Goal: Task Accomplishment & Management: Manage account settings

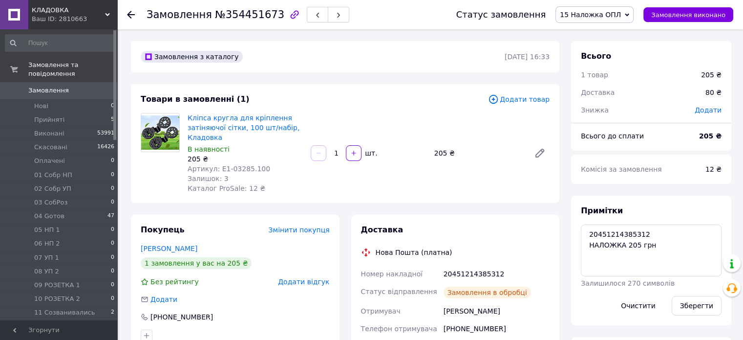
click at [104, 86] on span "0" at bounding box center [103, 90] width 27 height 9
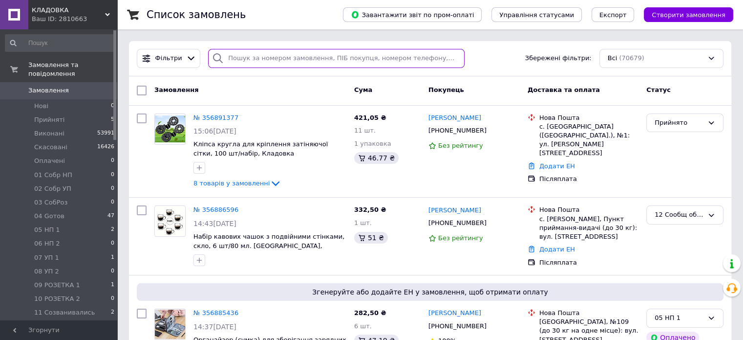
click at [300, 58] on input "search" at bounding box center [336, 58] width 257 height 19
paste input "20451214385312"
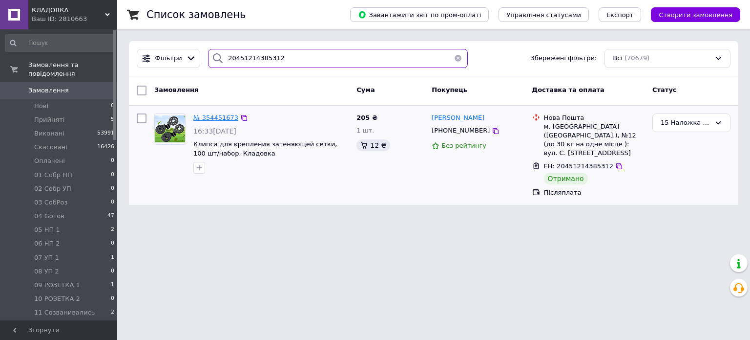
type input "20451214385312"
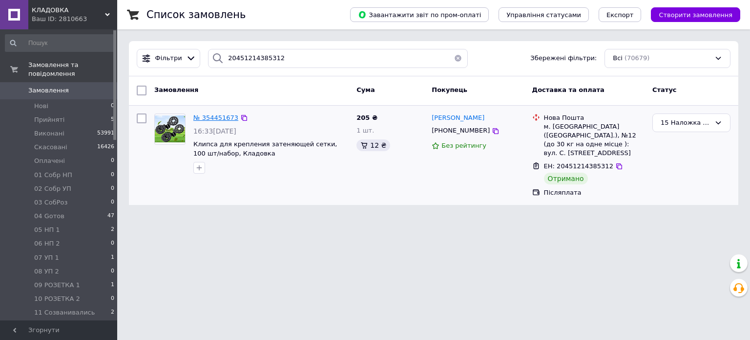
click at [222, 117] on span "№ 354451673" at bounding box center [215, 117] width 45 height 7
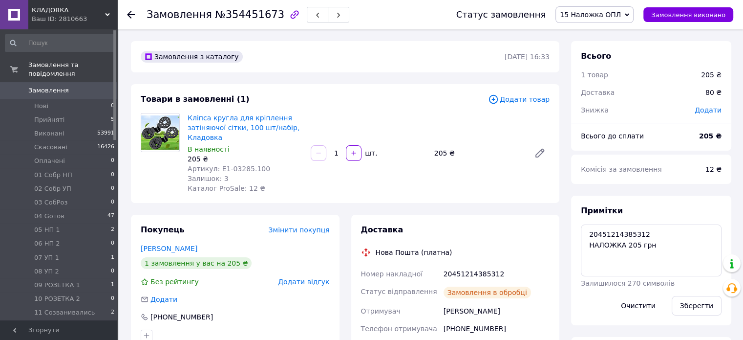
scroll to position [187, 0]
click at [657, 243] on textarea "20451214385312 НАЛОЖКА 205 грн" at bounding box center [651, 250] width 141 height 52
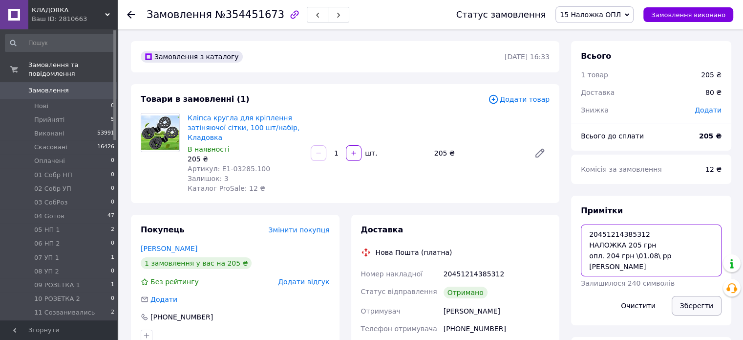
type textarea "20451214385312 НАЛОЖКА 205 грн опл. 204 грн \01.08\ рр [PERSON_NAME]"
click at [698, 304] on button "Зберегти" at bounding box center [697, 306] width 50 height 20
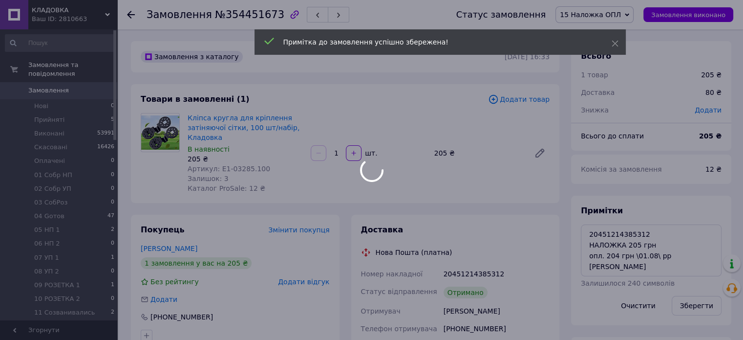
scroll to position [210, 0]
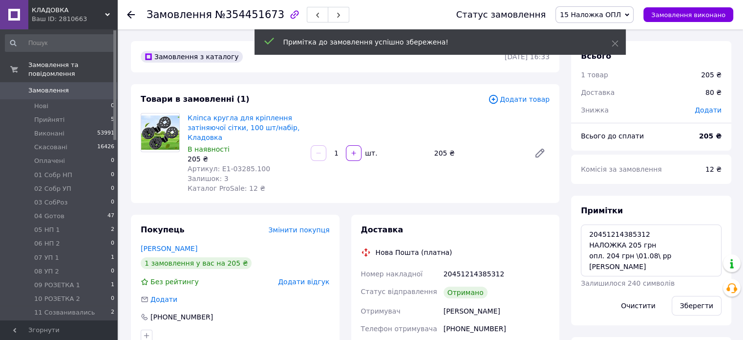
click at [629, 15] on icon at bounding box center [627, 14] width 4 height 3
click at [633, 44] on li "Виконано" at bounding box center [594, 49] width 77 height 15
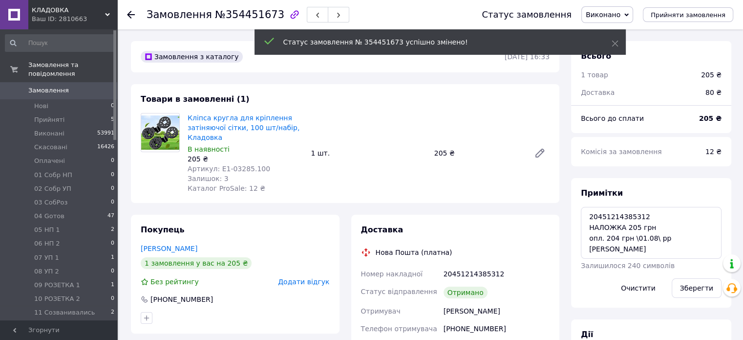
click at [246, 15] on span "№354451673" at bounding box center [249, 15] width 69 height 12
copy span "354451673"
click at [101, 86] on span "0" at bounding box center [103, 90] width 27 height 9
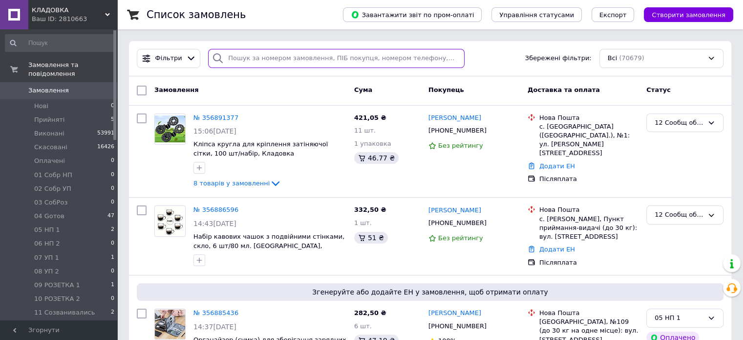
click at [268, 58] on input "search" at bounding box center [336, 58] width 257 height 19
paste input "20451215274948"
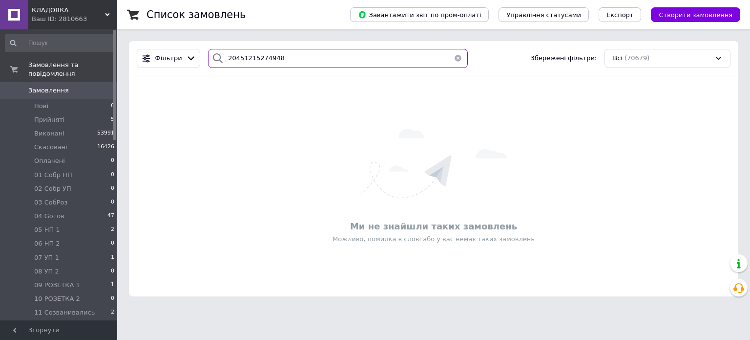
type input "20451215274948"
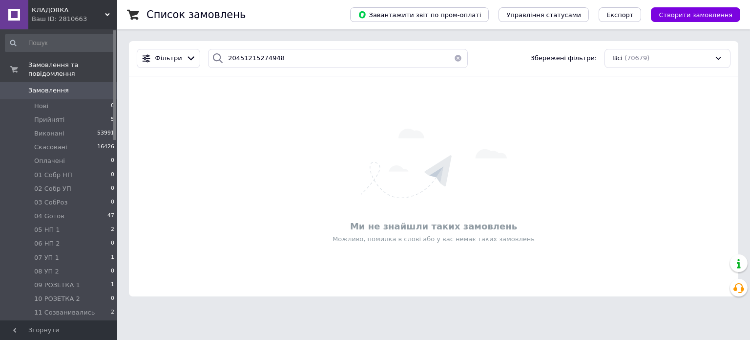
click at [455, 60] on button "button" at bounding box center [459, 58] width 20 height 19
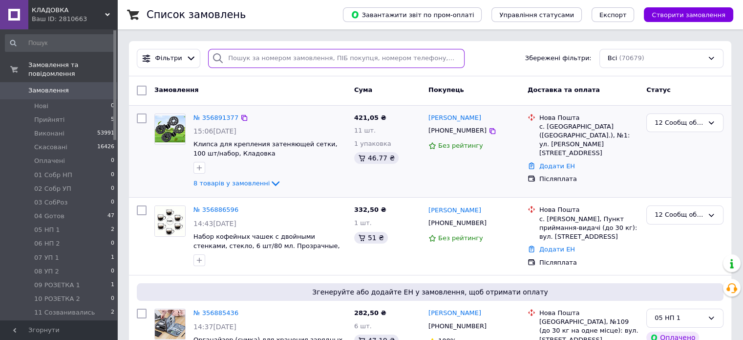
paste input "20451216108027"
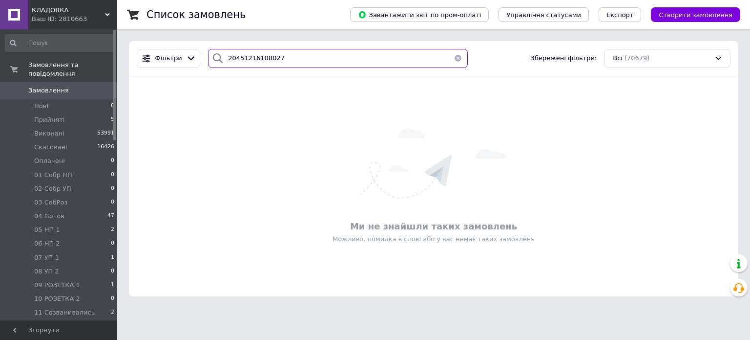
type input "20451216108027"
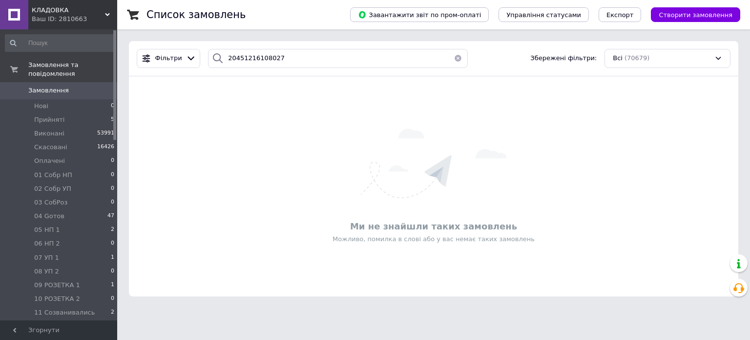
click at [456, 56] on button "button" at bounding box center [459, 58] width 20 height 19
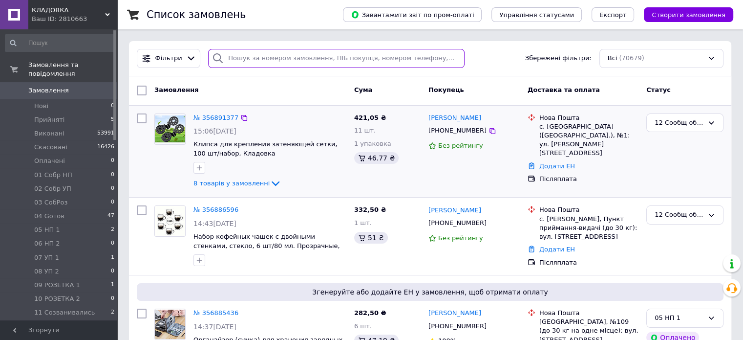
paste input "20451216453010"
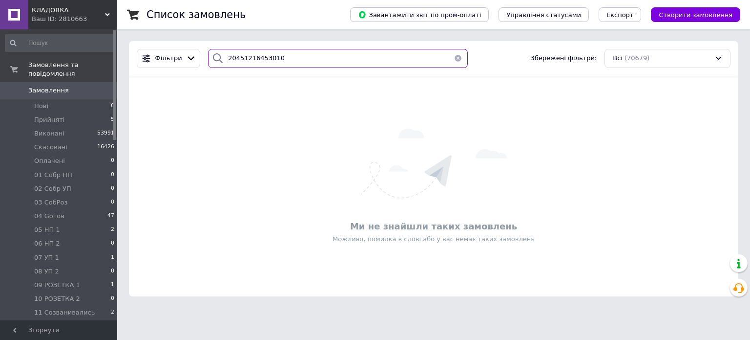
type input "20451216453010"
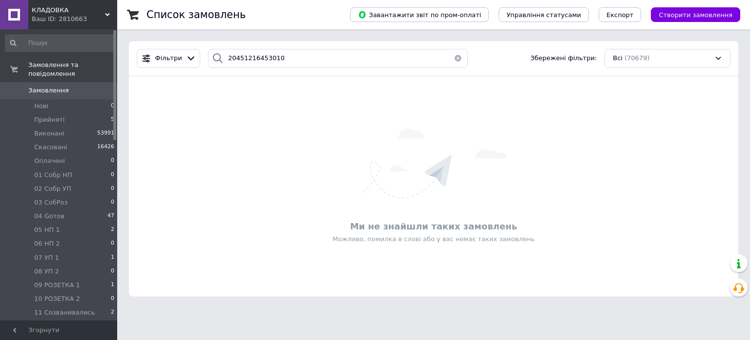
click at [450, 60] on button "button" at bounding box center [459, 58] width 20 height 19
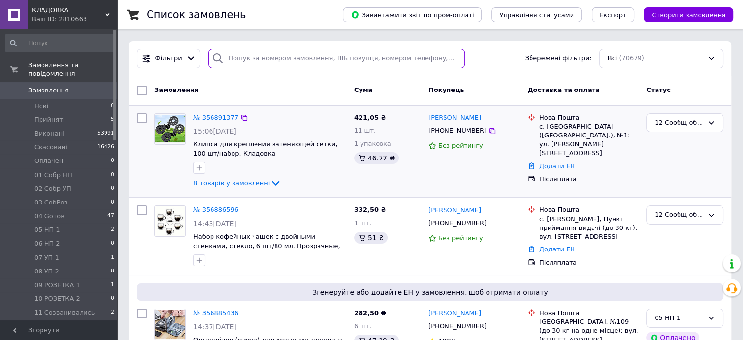
paste input "20451216870951"
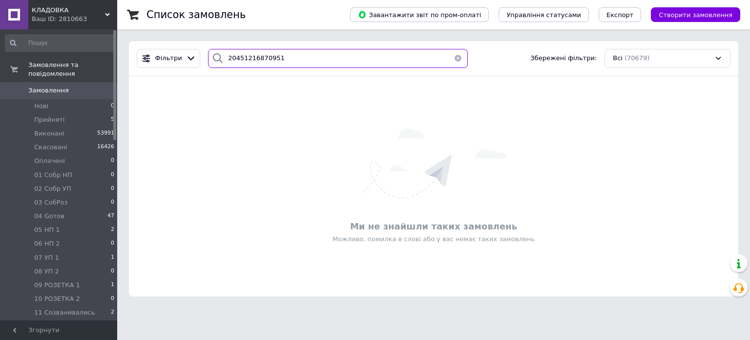
type input "20451216870951"
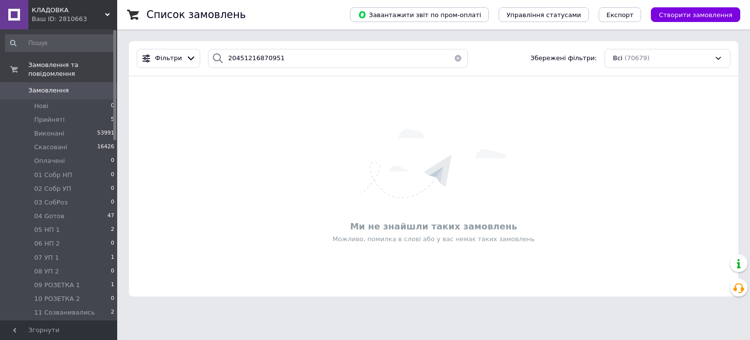
click at [453, 59] on button "button" at bounding box center [459, 58] width 20 height 19
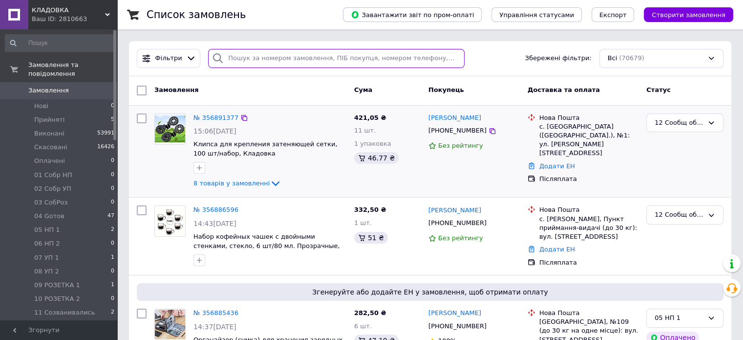
paste input "20451214384465"
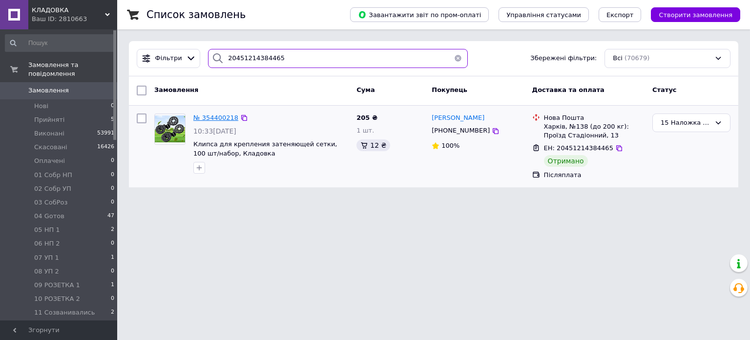
type input "20451214384465"
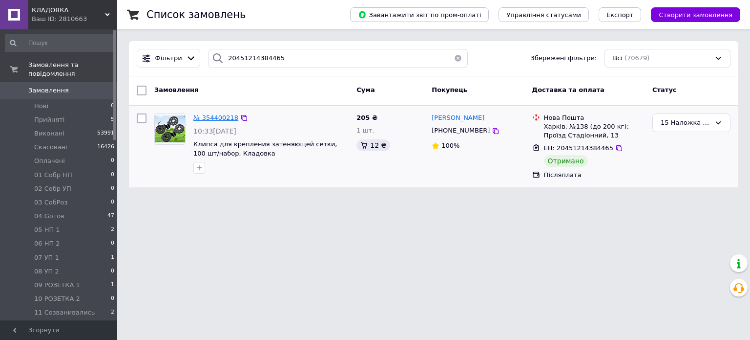
click at [229, 119] on span "№ 354400218" at bounding box center [215, 117] width 45 height 7
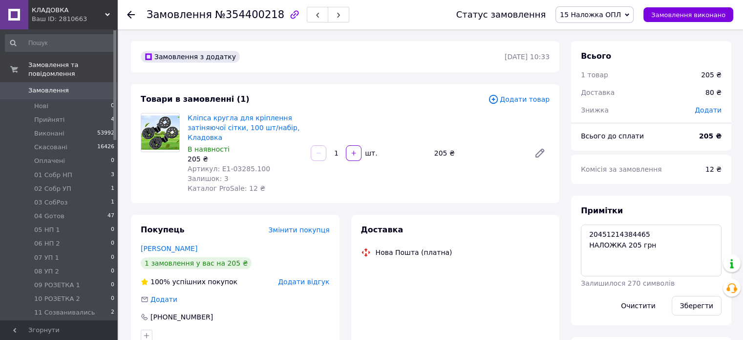
scroll to position [129, 0]
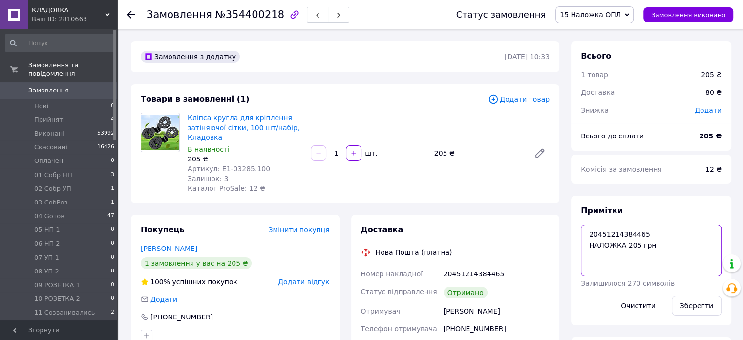
click at [663, 246] on textarea "20451214384465 НАЛОЖКА 205 грн" at bounding box center [651, 250] width 141 height 52
type textarea "20451214384465 НАЛОЖКА 205 грн опл. 204 грн \02.08\ рр [PERSON_NAME]"
click at [694, 294] on div "Зберегти" at bounding box center [697, 305] width 58 height 27
click at [696, 301] on button "Зберегти" at bounding box center [697, 306] width 50 height 20
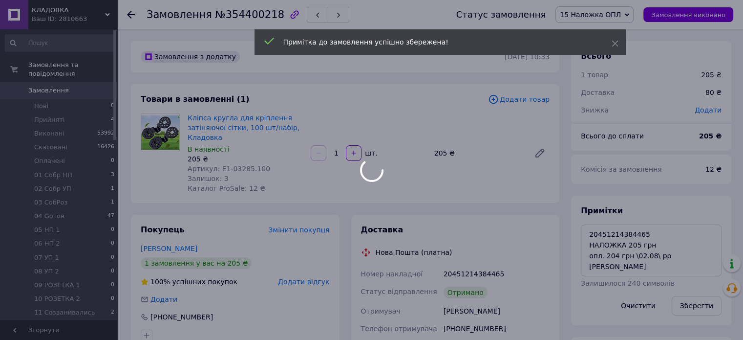
scroll to position [153, 0]
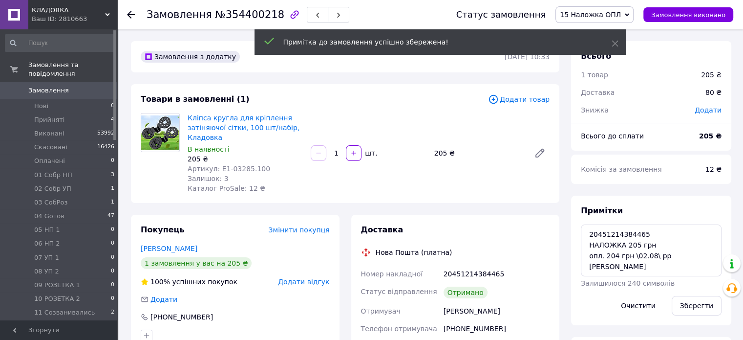
click at [629, 14] on icon at bounding box center [627, 15] width 4 height 4
click at [633, 46] on li "Виконано" at bounding box center [594, 49] width 77 height 15
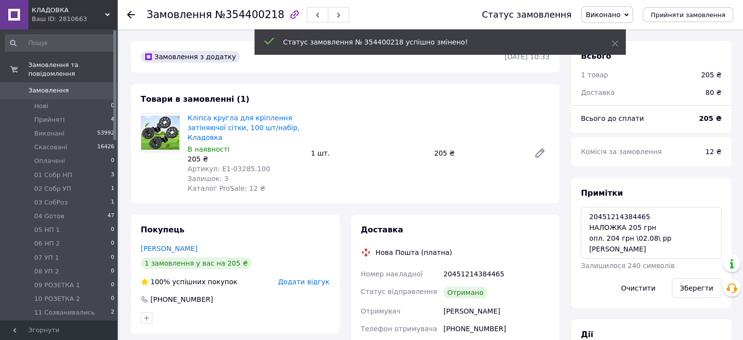
click at [257, 15] on span "№354400218" at bounding box center [249, 15] width 69 height 12
copy span "354400218"
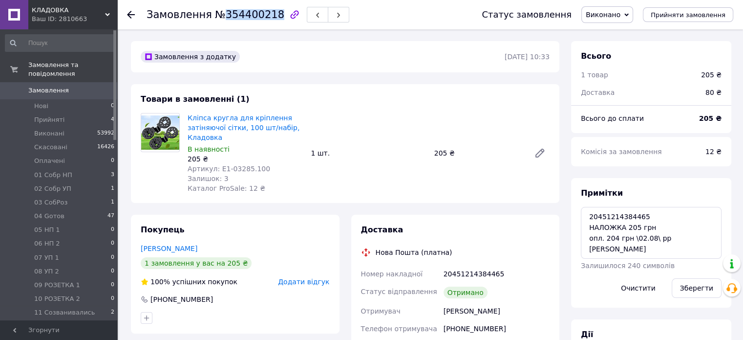
click at [101, 86] on span "0" at bounding box center [103, 90] width 27 height 9
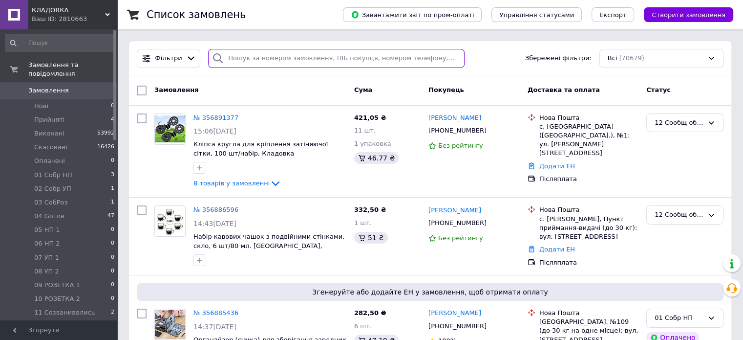
click at [302, 61] on input "search" at bounding box center [336, 58] width 257 height 19
paste input "20451214387792"
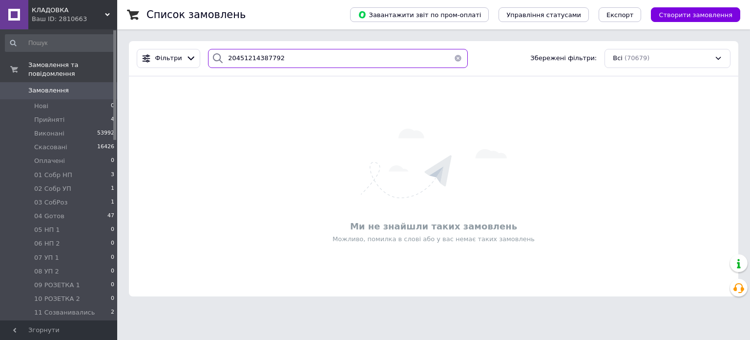
type input "20451214387792"
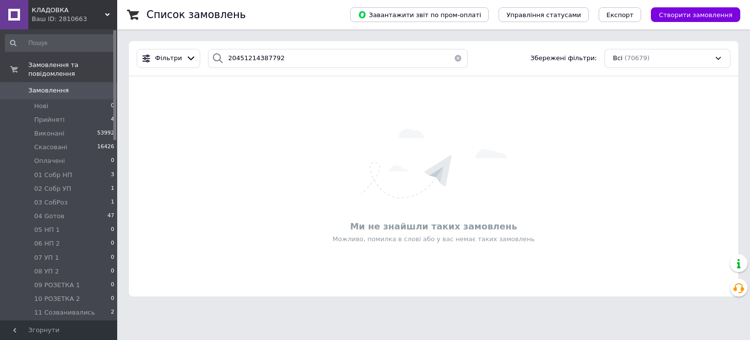
click at [456, 57] on button "button" at bounding box center [459, 58] width 20 height 19
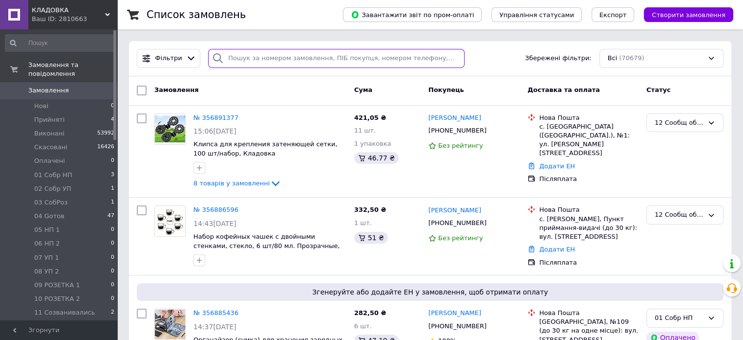
paste input "20451214621664"
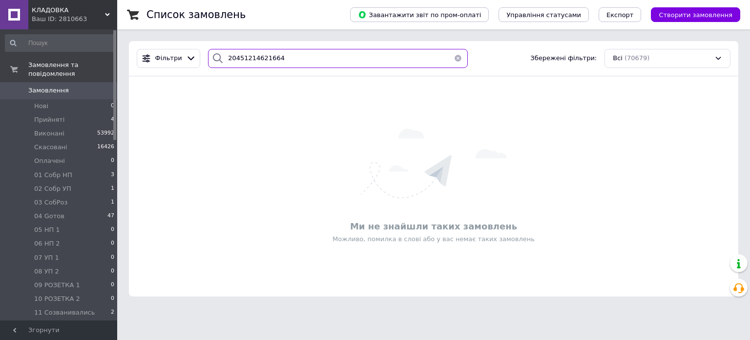
type input "20451214621664"
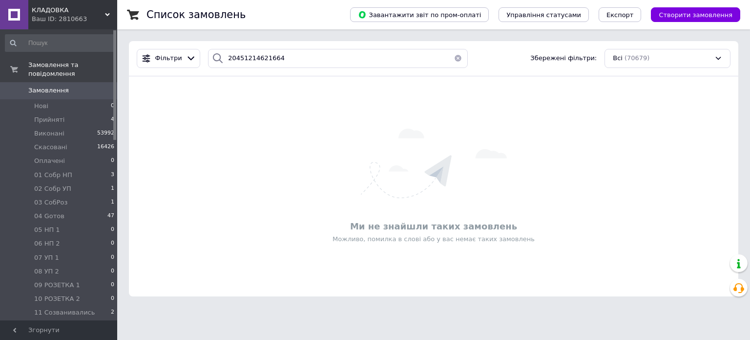
click at [455, 59] on button "button" at bounding box center [459, 58] width 20 height 19
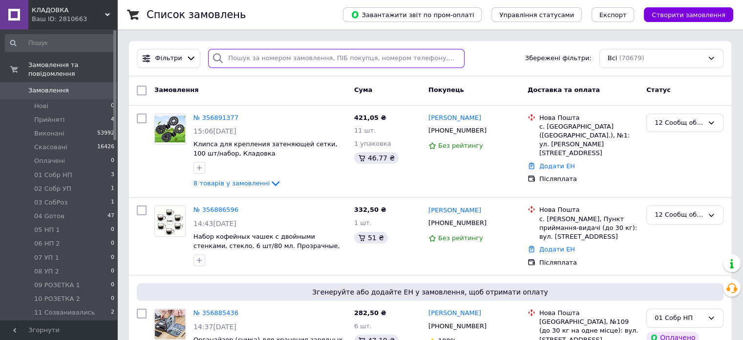
paste input "20451216059078"
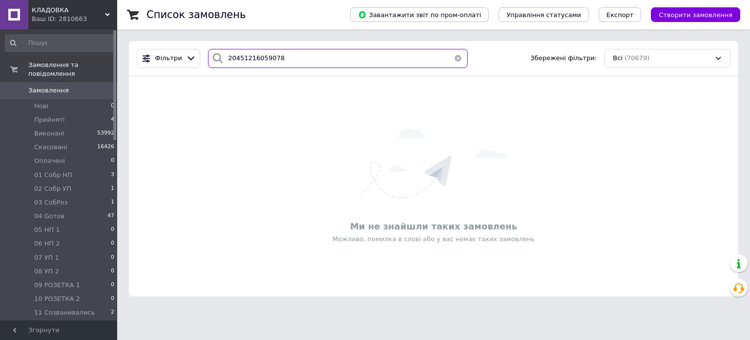
type input "20451216059078"
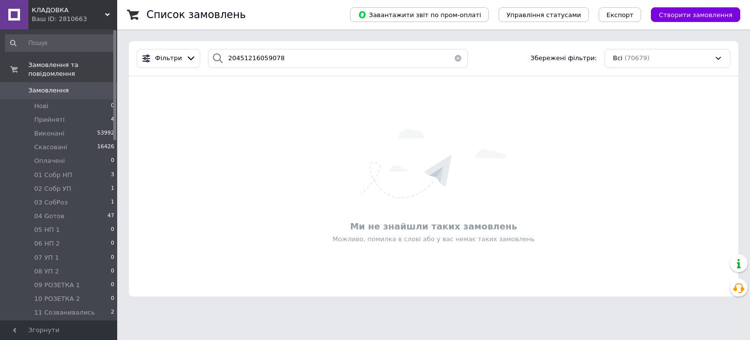
click at [457, 63] on button "button" at bounding box center [459, 58] width 20 height 19
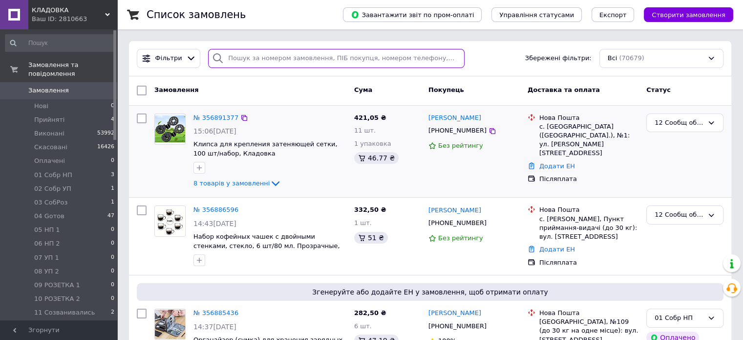
paste input "20451216172740"
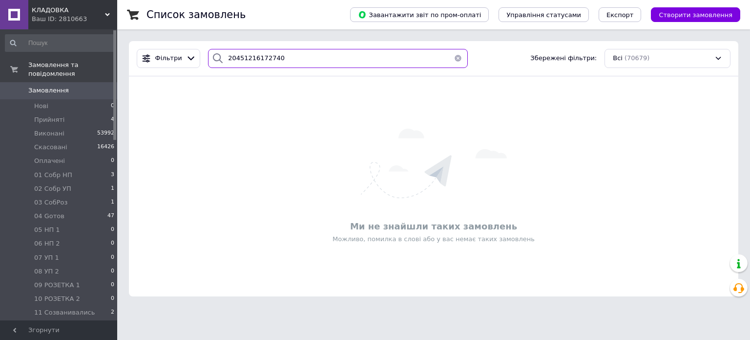
type input "20451216172740"
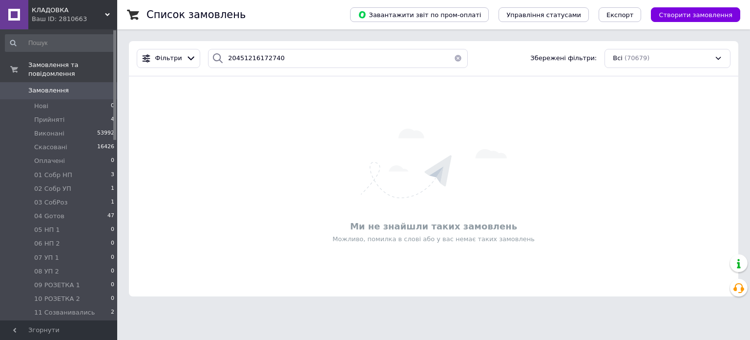
click at [451, 64] on button "button" at bounding box center [459, 58] width 20 height 19
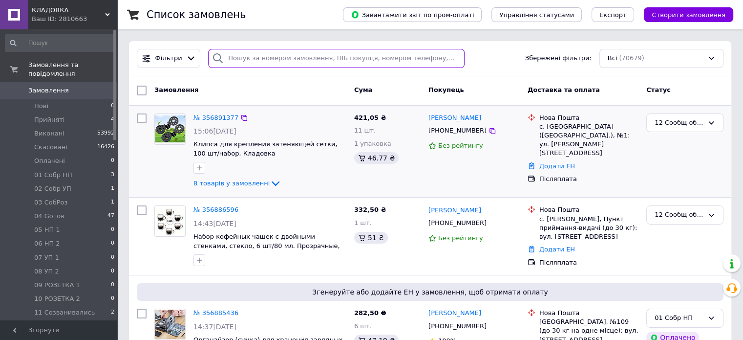
paste input "20451216380509"
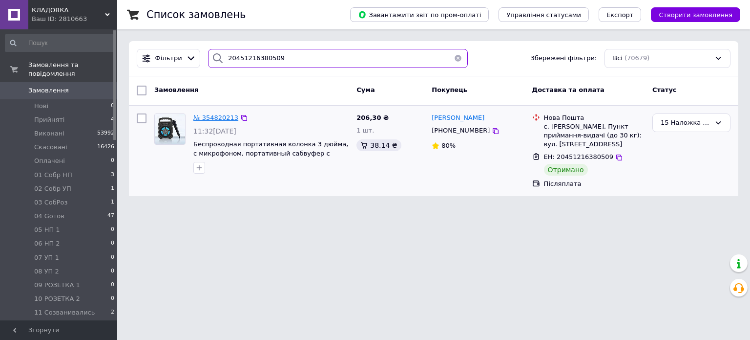
type input "20451216380509"
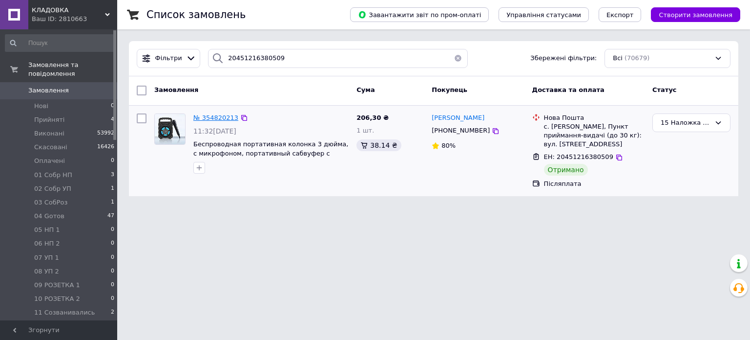
click at [225, 117] on span "№ 354820213" at bounding box center [215, 117] width 45 height 7
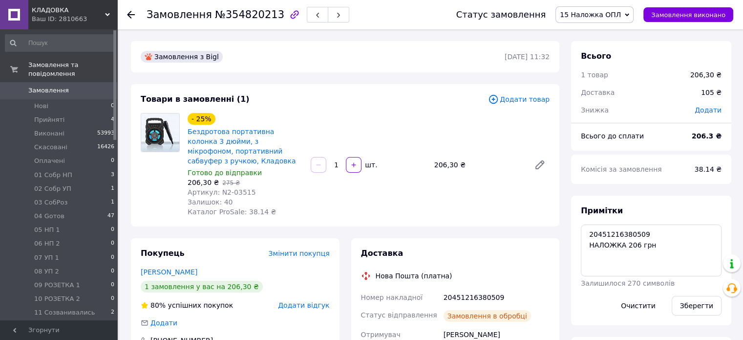
scroll to position [143, 0]
click at [662, 246] on textarea "20451216380509 НАЛОЖКА 206 грн" at bounding box center [651, 250] width 141 height 52
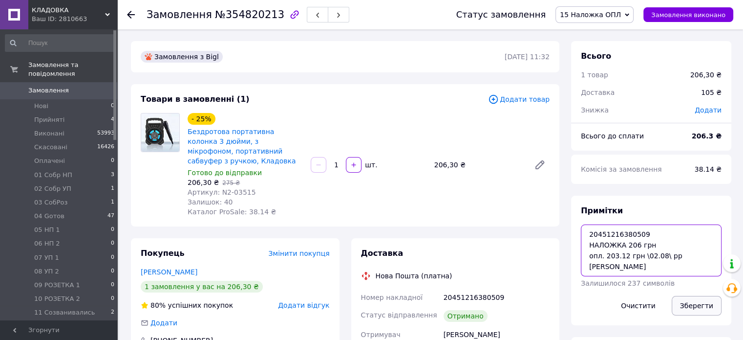
type textarea "20451216380509 НАЛОЖКА 206 грн опл. 203.12 грн \02.08\ рр [PERSON_NAME]"
click at [694, 307] on button "Зберегти" at bounding box center [697, 306] width 50 height 20
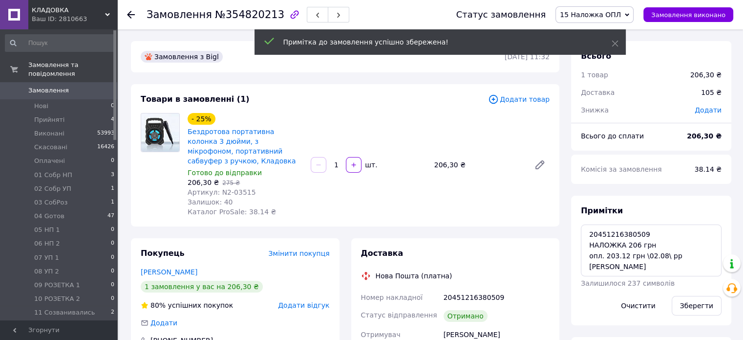
scroll to position [167, 0]
click at [629, 15] on icon at bounding box center [627, 15] width 4 height 4
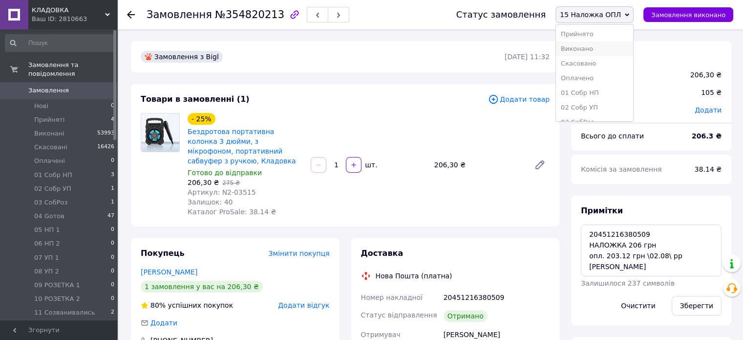
click at [633, 47] on li "Виконано" at bounding box center [594, 49] width 77 height 15
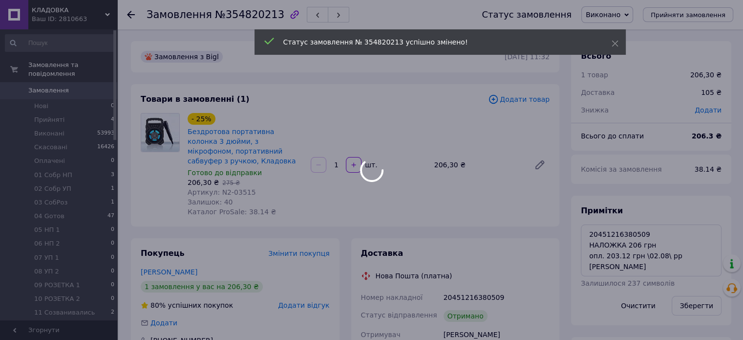
click at [252, 17] on div at bounding box center [371, 170] width 743 height 340
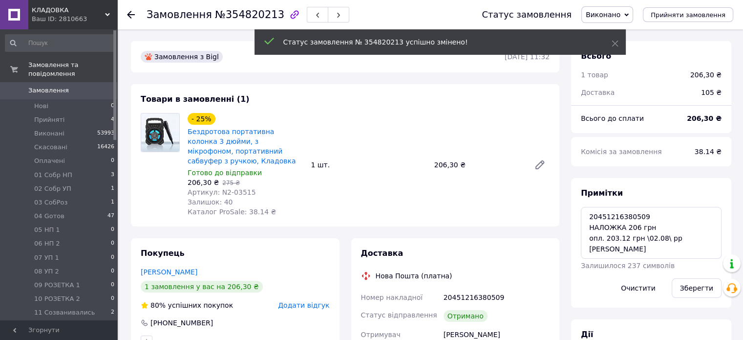
click at [252, 17] on span "№354820213" at bounding box center [249, 15] width 69 height 12
copy span "354820213"
click at [111, 86] on span "0" at bounding box center [103, 90] width 27 height 9
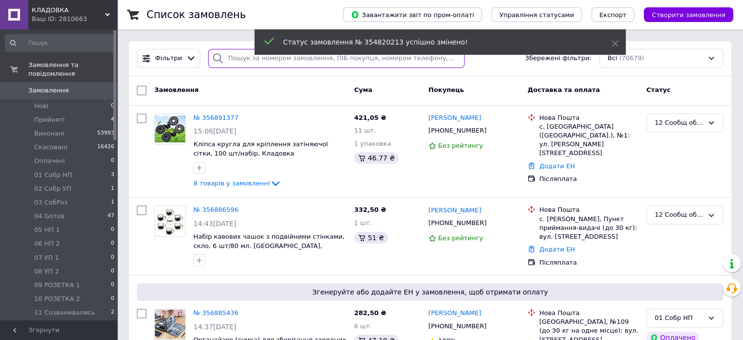
click at [311, 60] on input "search" at bounding box center [336, 58] width 257 height 19
paste input "20451217524882"
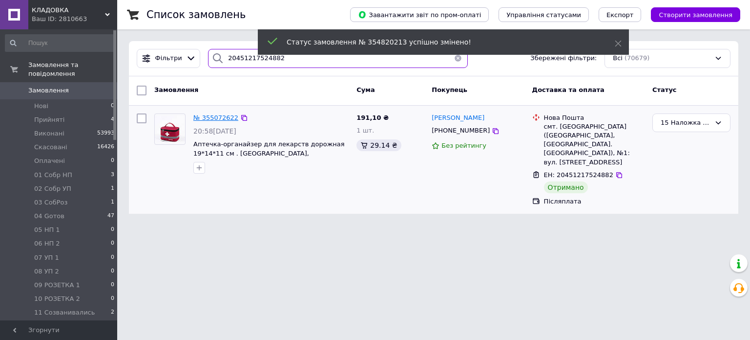
type input "20451217524882"
click at [205, 117] on span "№ 355072622" at bounding box center [215, 117] width 45 height 7
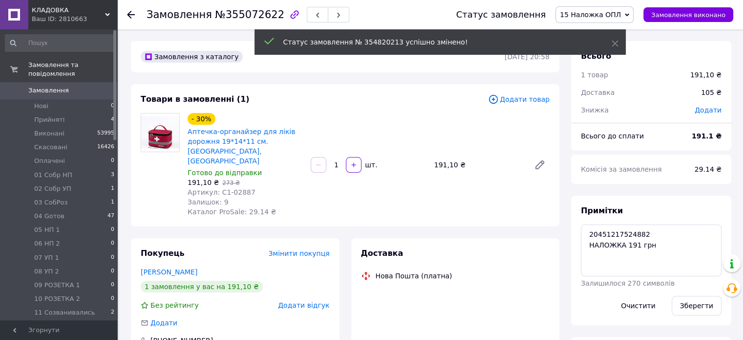
scroll to position [210, 0]
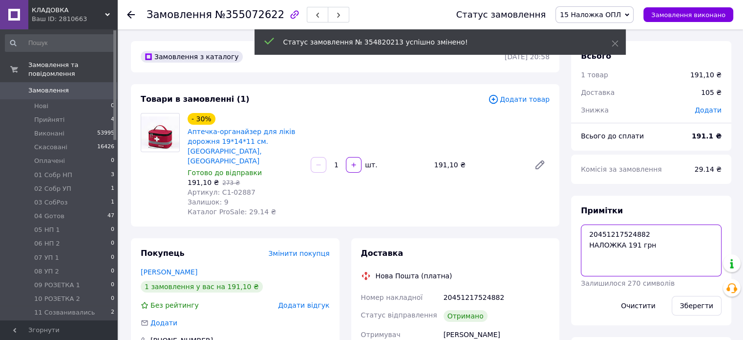
click at [653, 250] on textarea "20451217524882 НАЛОЖКА 191 грн" at bounding box center [651, 250] width 141 height 52
type textarea "20451217524882 НАЛОЖКА 191 грн опл. 190 грн \02.08\ рр [PERSON_NAME]"
click at [709, 302] on button "Зберегти" at bounding box center [697, 306] width 50 height 20
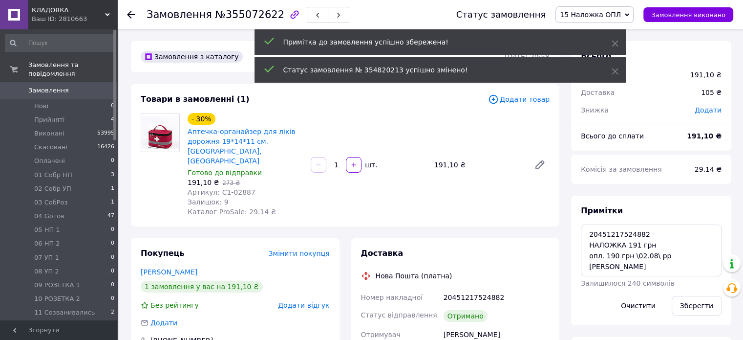
scroll to position [234, 0]
click at [634, 13] on span "15 Наложка ОПЛ" at bounding box center [595, 14] width 78 height 17
click at [633, 51] on li "Виконано" at bounding box center [594, 49] width 77 height 15
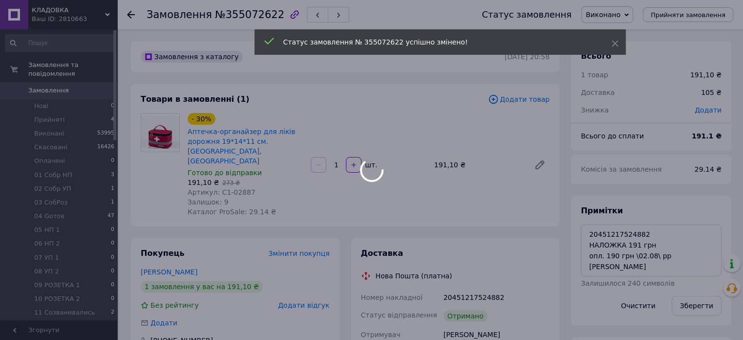
scroll to position [257, 0]
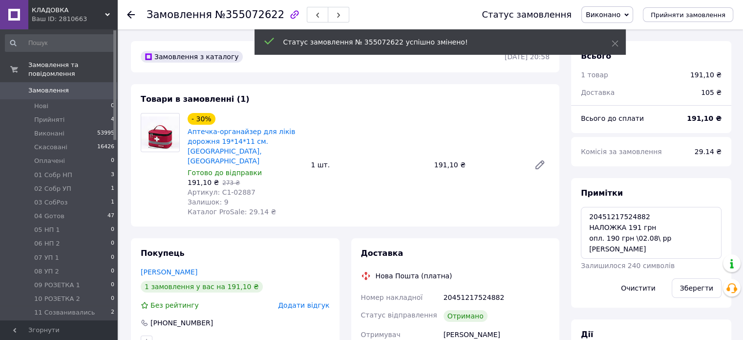
click at [245, 16] on span "№355072622" at bounding box center [249, 15] width 69 height 12
copy span "355072622"
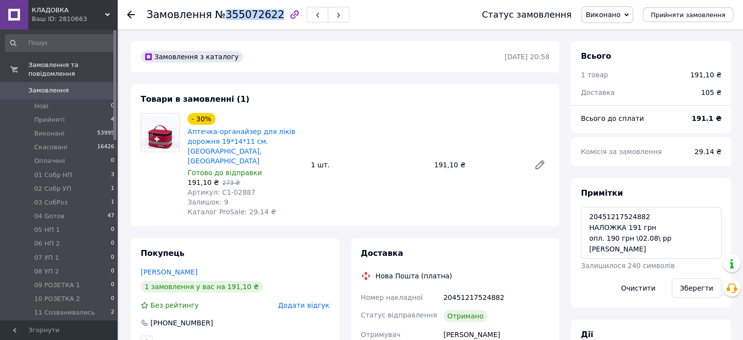
click at [100, 86] on span "0" at bounding box center [103, 90] width 27 height 9
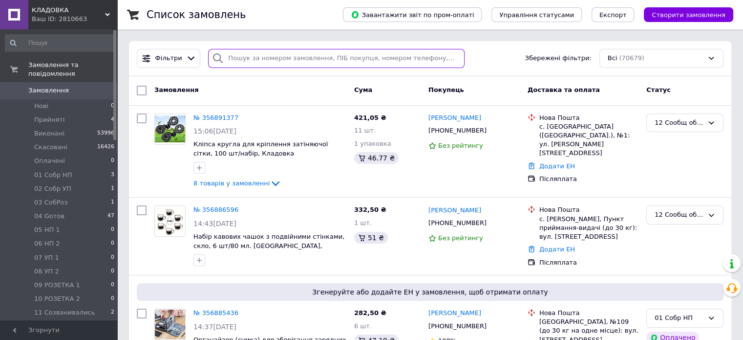
click at [233, 55] on input "search" at bounding box center [336, 58] width 257 height 19
paste input "20451217109884"
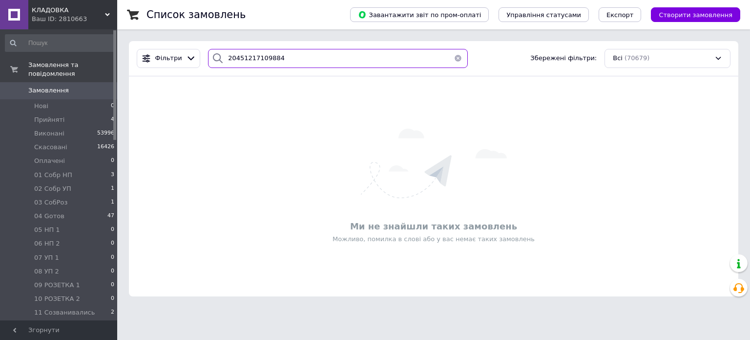
type input "20451217109884"
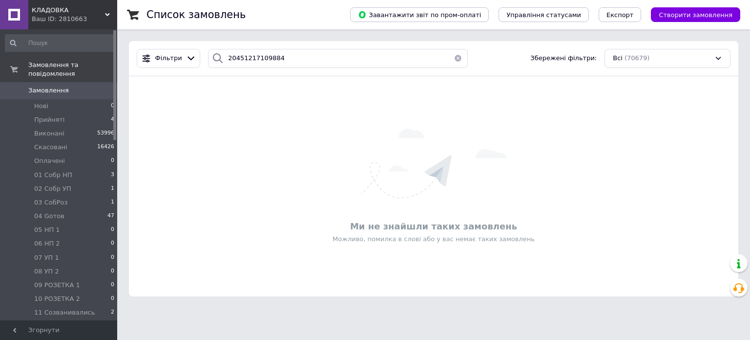
click at [455, 57] on button "button" at bounding box center [459, 58] width 20 height 19
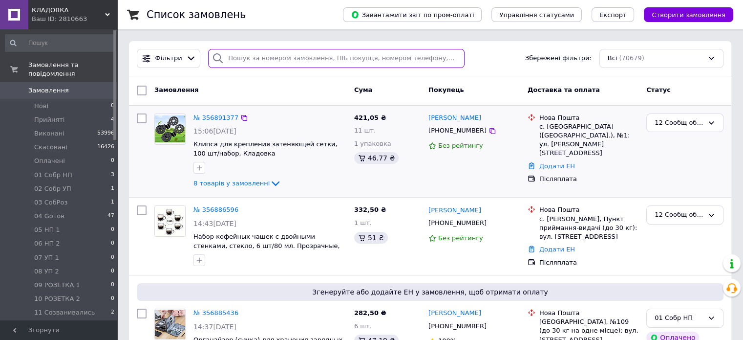
paste input "20451216911558"
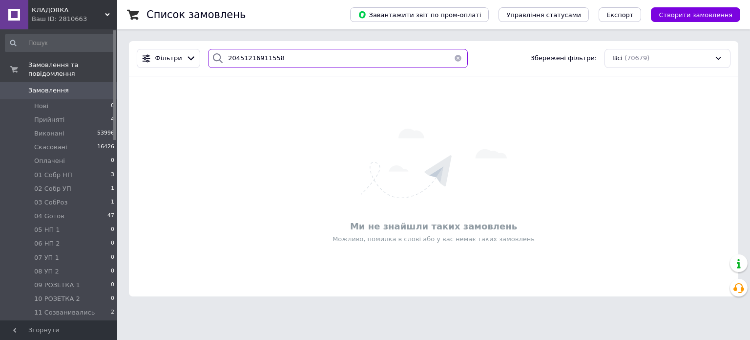
type input "20451216911558"
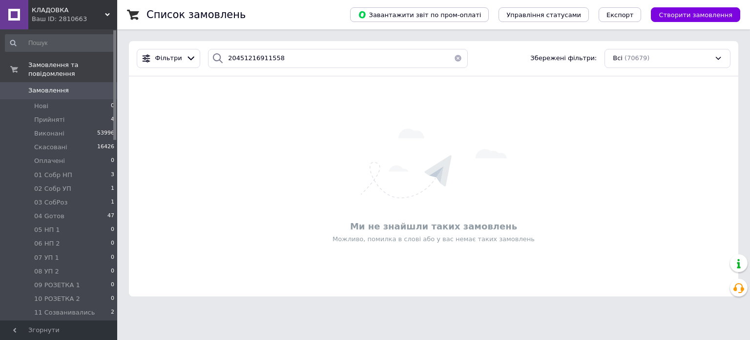
click at [451, 62] on button "button" at bounding box center [459, 58] width 20 height 19
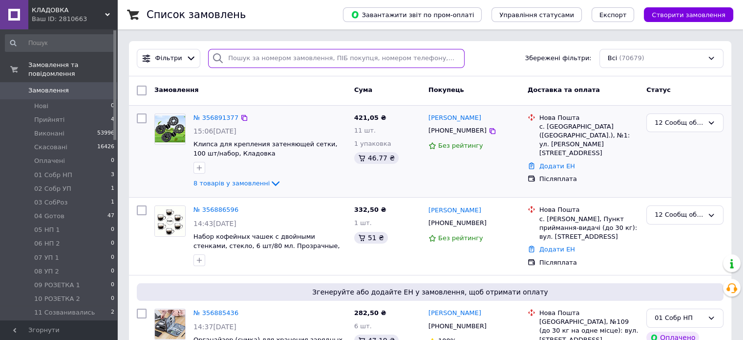
paste input "20451217599714"
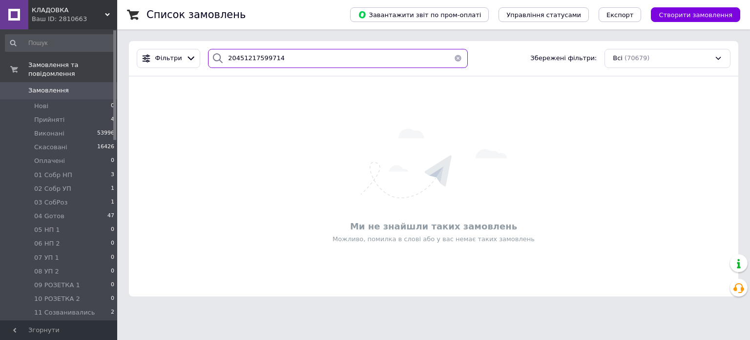
type input "20451217599714"
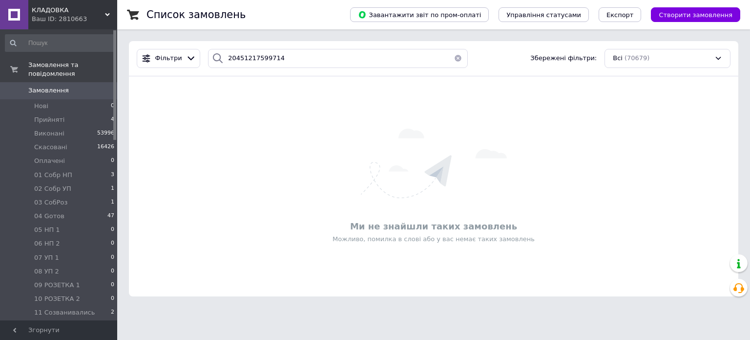
click at [463, 62] on button "button" at bounding box center [459, 58] width 20 height 19
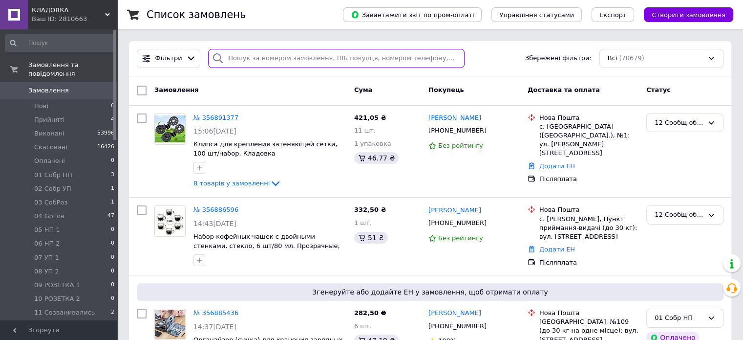
click at [401, 61] on input "search" at bounding box center [336, 58] width 257 height 19
paste input "20451217625517"
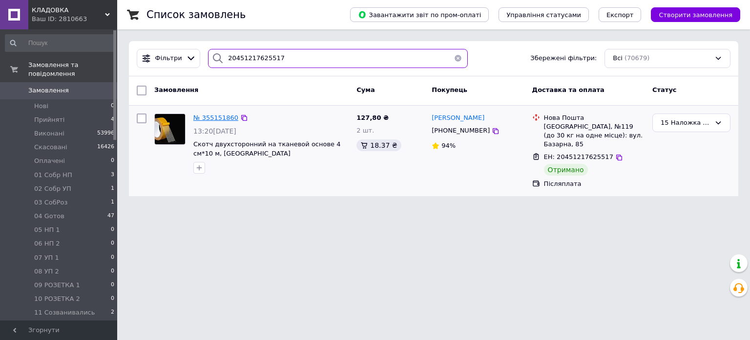
type input "20451217625517"
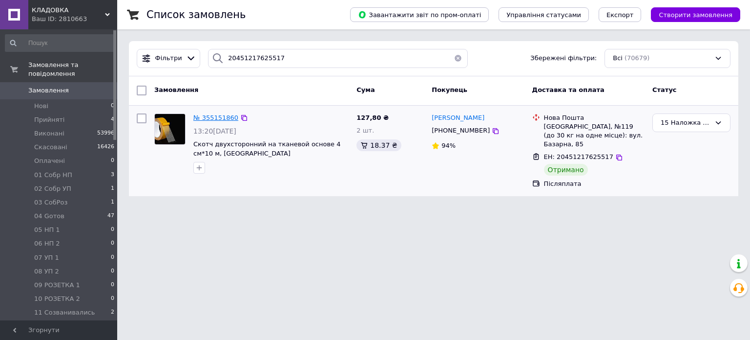
click at [229, 114] on span "№ 355151860" at bounding box center [215, 117] width 45 height 7
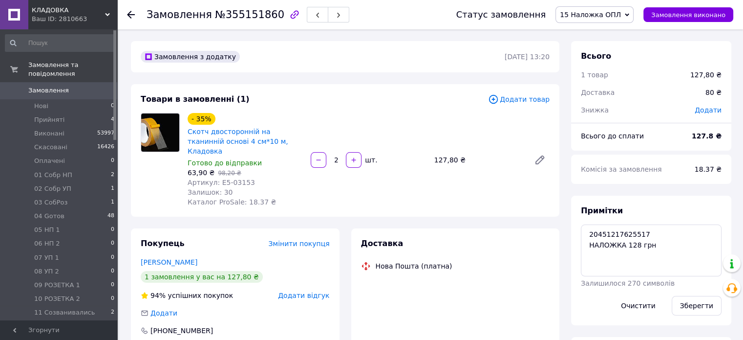
scroll to position [167, 0]
click at [667, 241] on textarea "20451217625517 НАЛОЖКА 128 грн" at bounding box center [651, 250] width 141 height 52
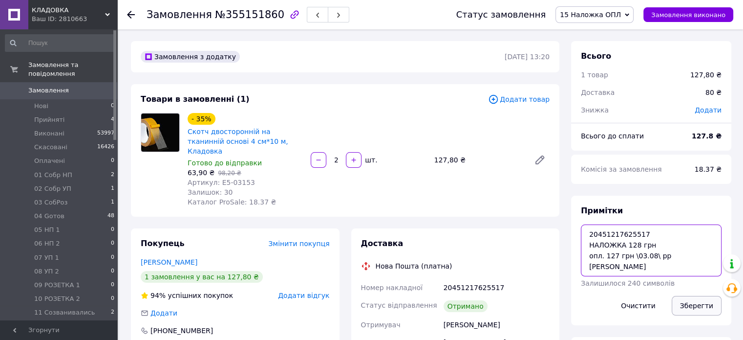
type textarea "20451217625517 НАЛОЖКА 128 грн опл. 127 грн \03.08\ рр [PERSON_NAME]"
click at [713, 306] on button "Зберегти" at bounding box center [697, 306] width 50 height 20
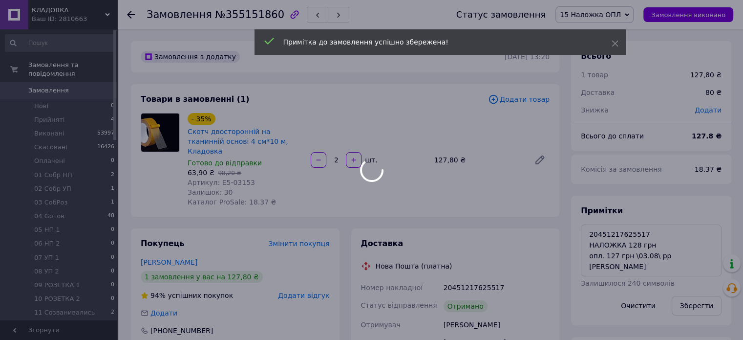
scroll to position [191, 0]
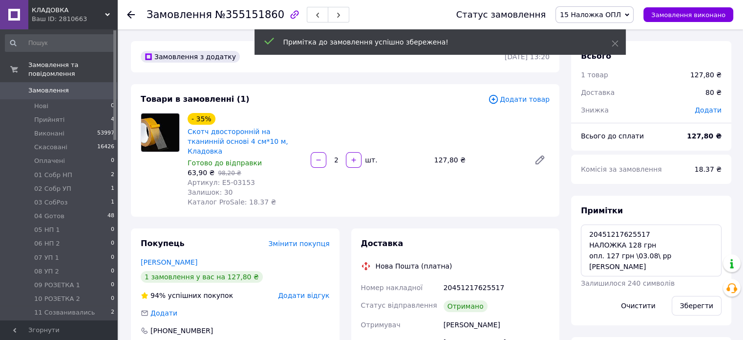
click at [634, 17] on span "15 Наложка ОПЛ" at bounding box center [595, 14] width 78 height 17
click at [633, 45] on li "Виконано" at bounding box center [594, 49] width 77 height 15
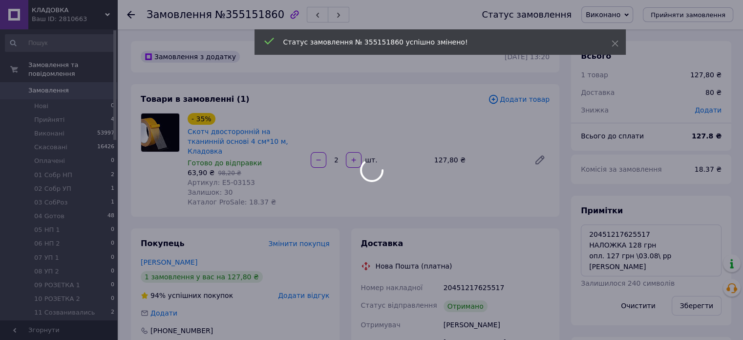
scroll to position [214, 0]
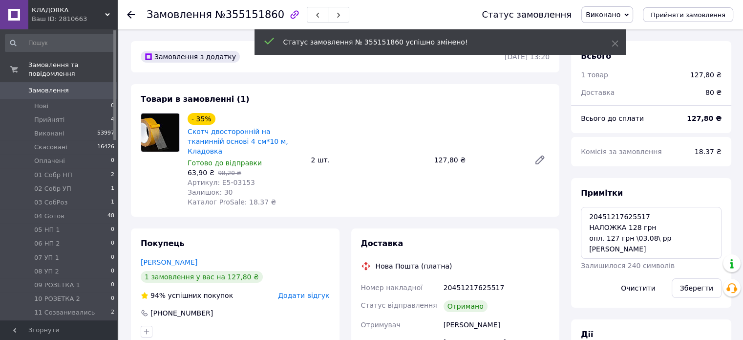
click at [238, 11] on span "№355151860" at bounding box center [249, 15] width 69 height 12
copy span "355151860"
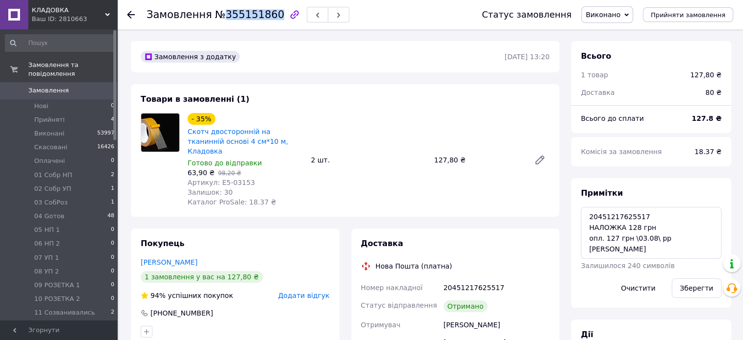
click at [98, 82] on link "Замовлення 0" at bounding box center [60, 90] width 120 height 17
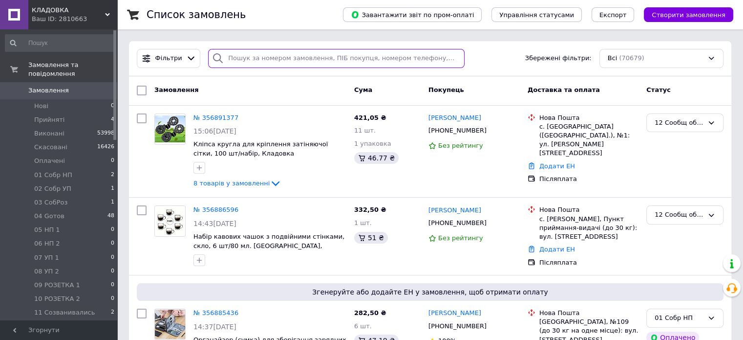
click at [284, 63] on input "search" at bounding box center [336, 58] width 257 height 19
paste input "20451217810064"
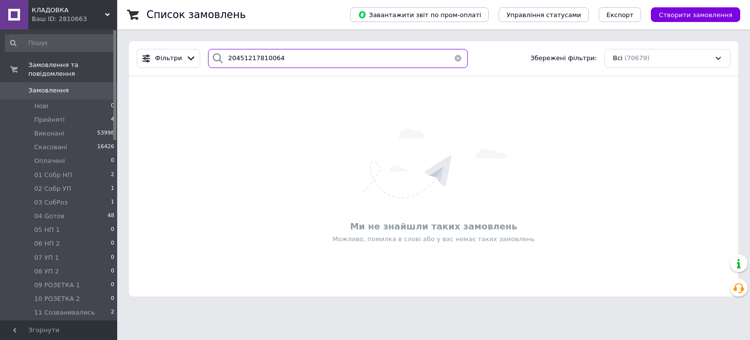
type input "20451217810064"
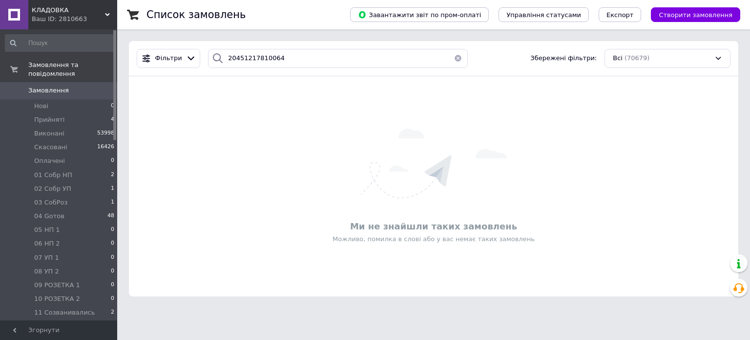
click at [449, 62] on button "button" at bounding box center [459, 58] width 20 height 19
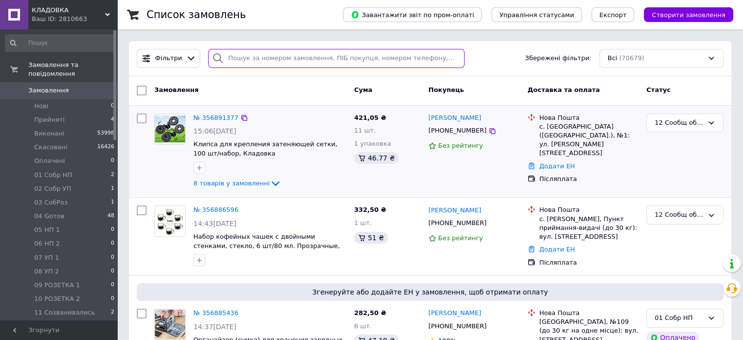
paste input "20451217922739"
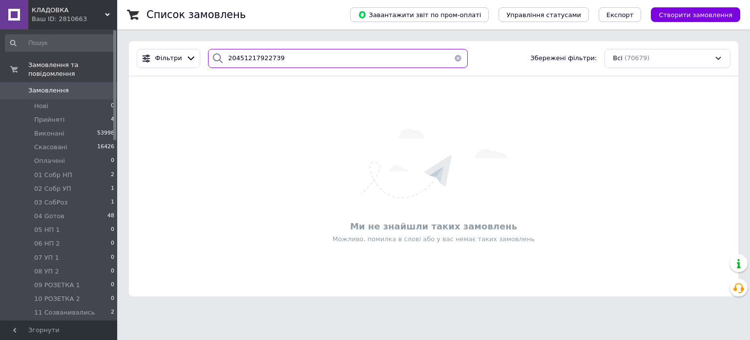
type input "20451217922739"
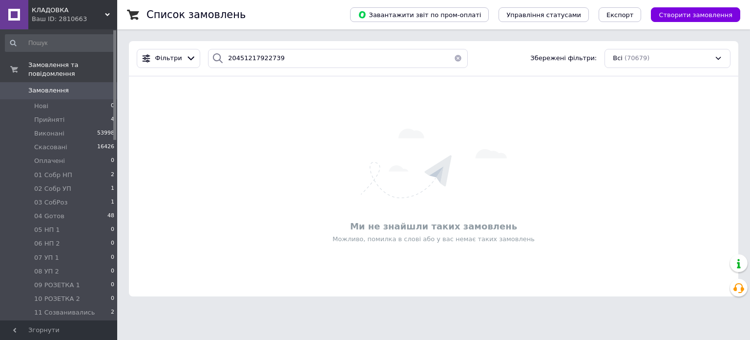
click at [457, 60] on button "button" at bounding box center [459, 58] width 20 height 19
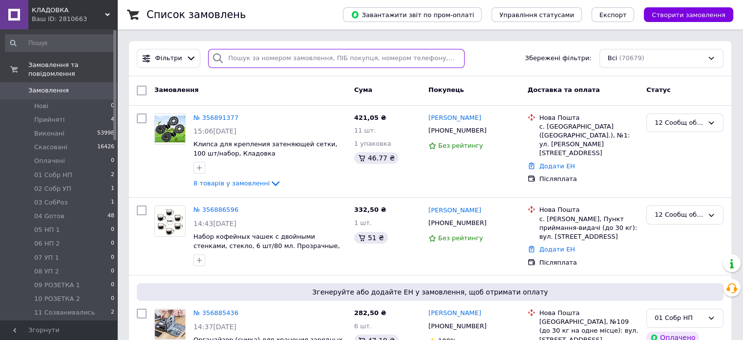
paste input "20451215365045"
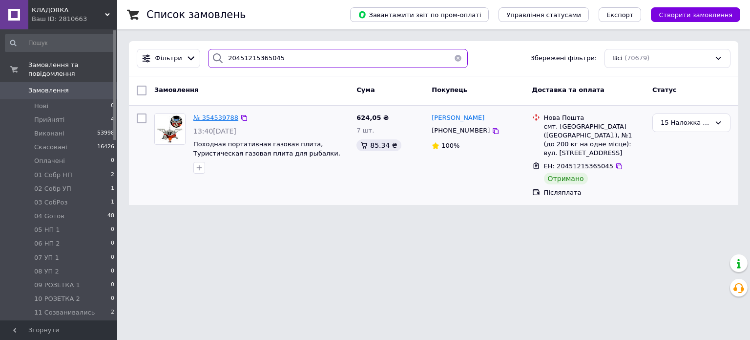
type input "20451215365045"
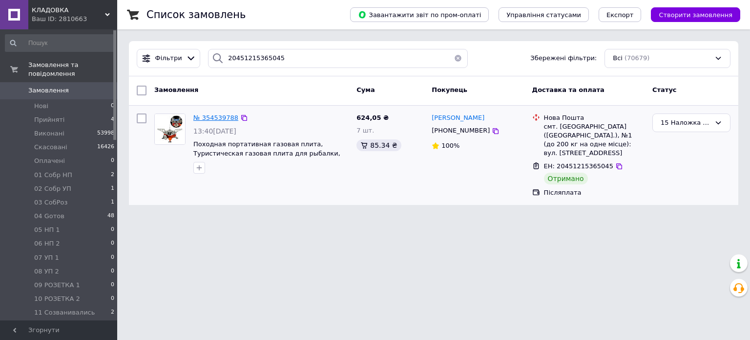
click at [221, 114] on span "№ 354539788" at bounding box center [215, 117] width 45 height 7
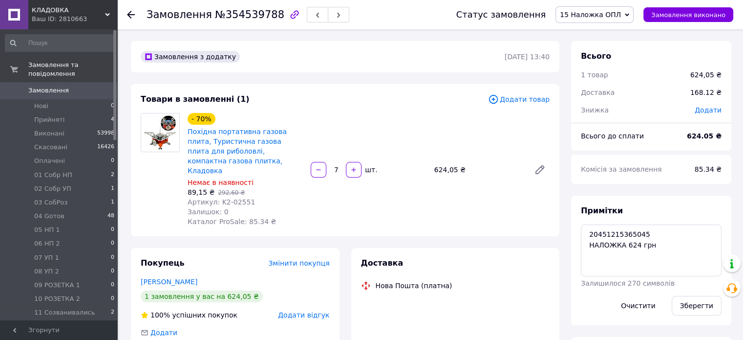
scroll to position [167, 0]
click at [657, 245] on textarea "20451215365045 НАЛОЖКА 624 грн" at bounding box center [651, 250] width 141 height 52
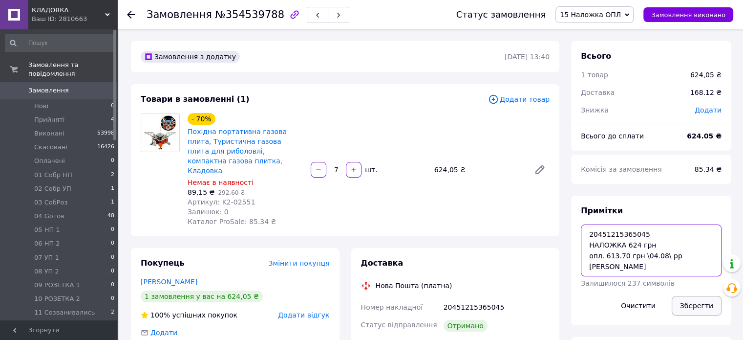
type textarea "20451215365045 НАЛОЖКА 624 грн опл. 613.70 грн \04.08\ рр [PERSON_NAME]"
click at [679, 301] on button "Зберегти" at bounding box center [697, 306] width 50 height 20
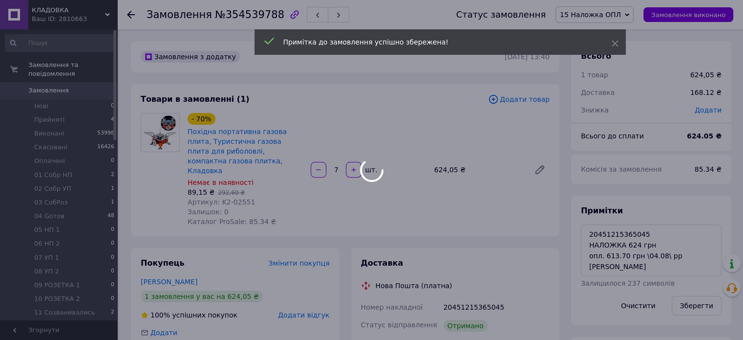
scroll to position [191, 0]
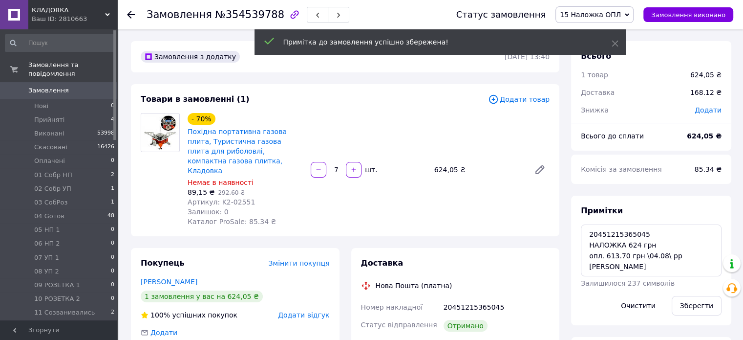
click at [629, 13] on icon at bounding box center [627, 15] width 4 height 4
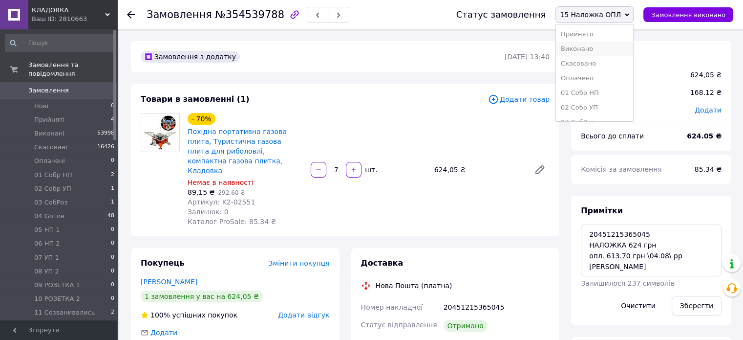
click at [633, 49] on li "Виконано" at bounding box center [594, 49] width 77 height 15
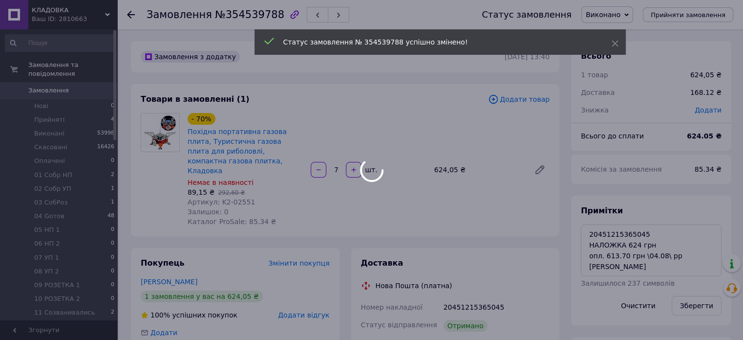
scroll to position [214, 0]
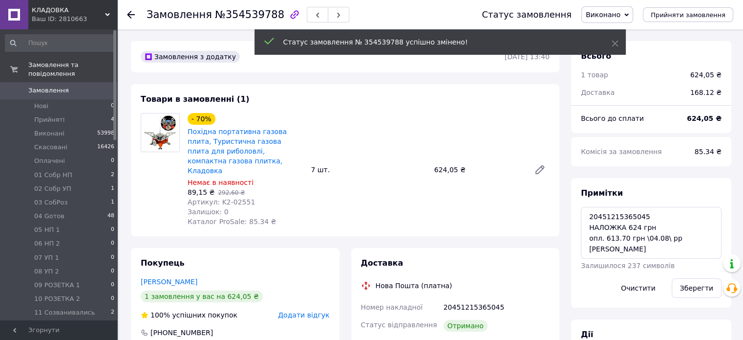
click at [256, 16] on span "№354539788" at bounding box center [249, 15] width 69 height 12
copy span "354539788"
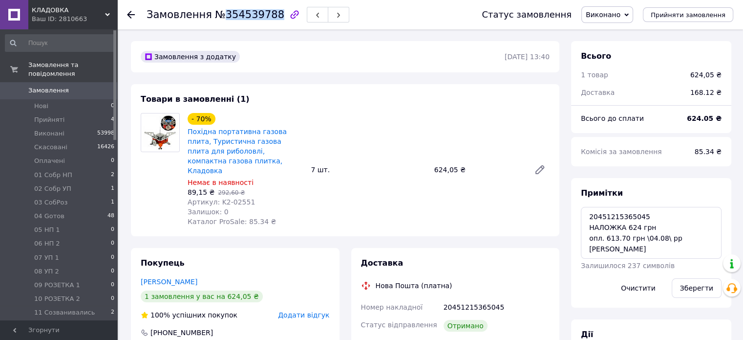
click at [109, 86] on span "0" at bounding box center [103, 90] width 27 height 9
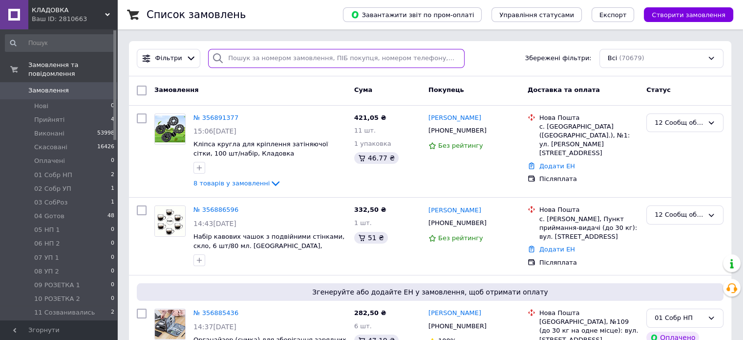
click at [263, 62] on input "search" at bounding box center [336, 58] width 257 height 19
paste input "20451215773358"
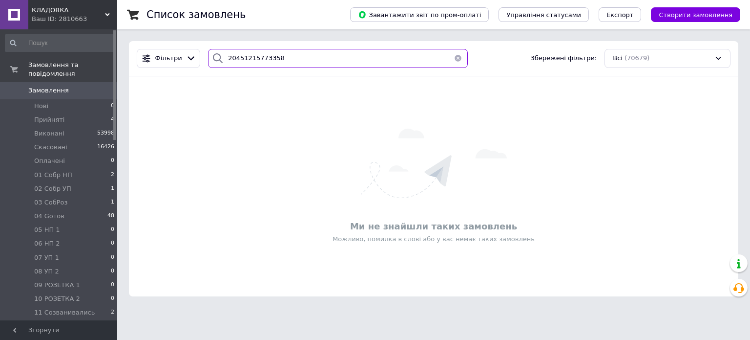
type input "20451215773358"
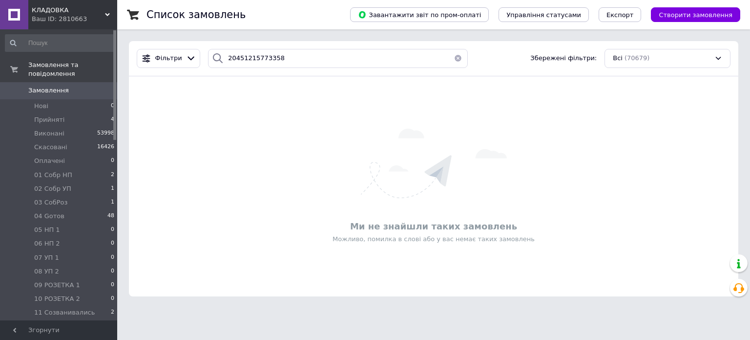
click at [456, 54] on button "button" at bounding box center [459, 58] width 20 height 19
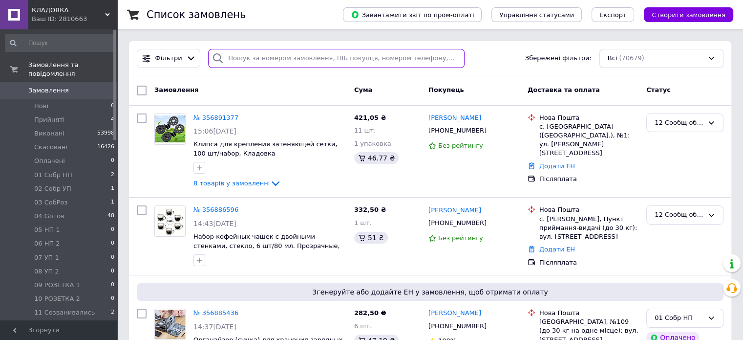
paste input "20451215773358"
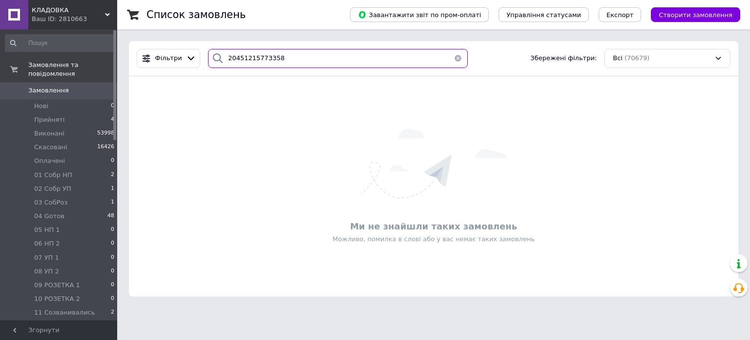
type input "20451215773358"
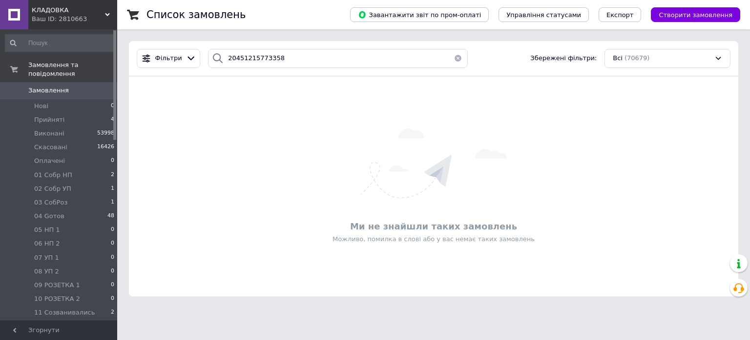
click at [457, 54] on button "button" at bounding box center [459, 58] width 20 height 19
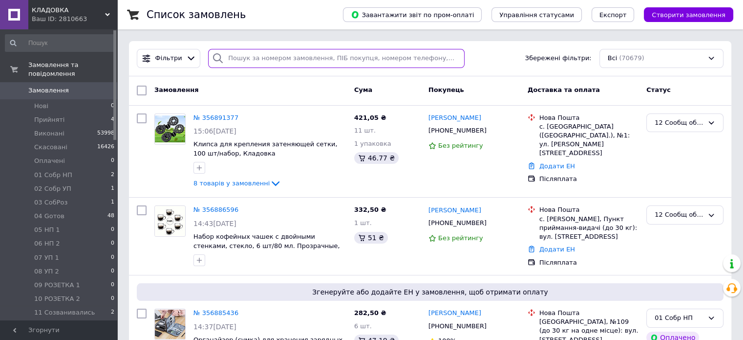
paste input "[PERSON_NAME]"
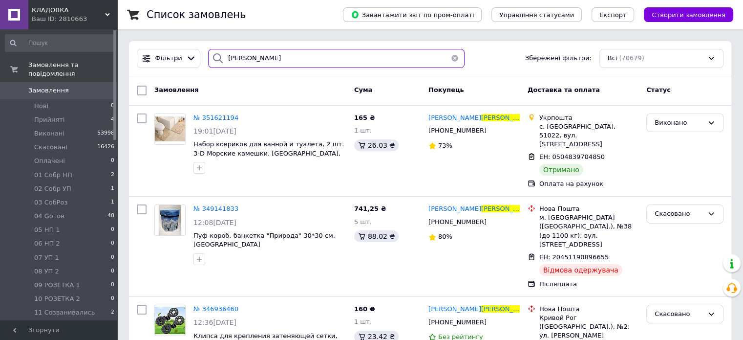
type input "[PERSON_NAME]"
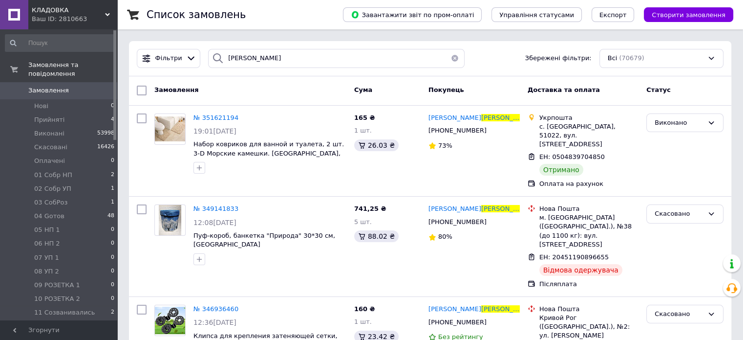
click at [457, 59] on button "button" at bounding box center [455, 58] width 20 height 19
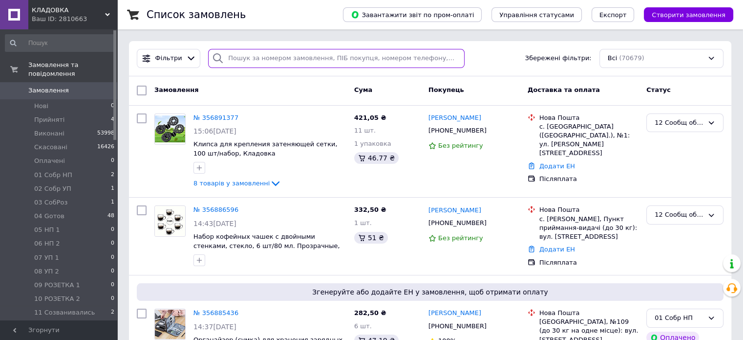
paste input "Оксана"
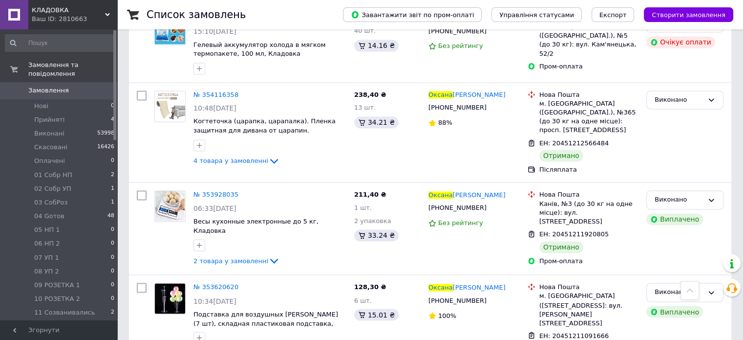
scroll to position [1605, 0]
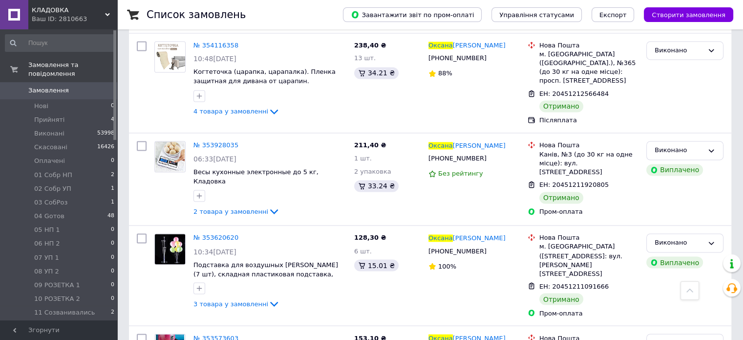
type input "Оксана"
click at [104, 86] on span "0" at bounding box center [103, 90] width 27 height 9
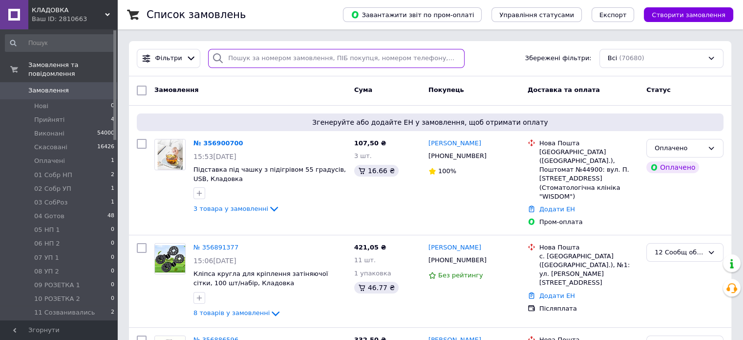
click at [248, 61] on input "search" at bounding box center [336, 58] width 257 height 19
paste input "20451217575132"
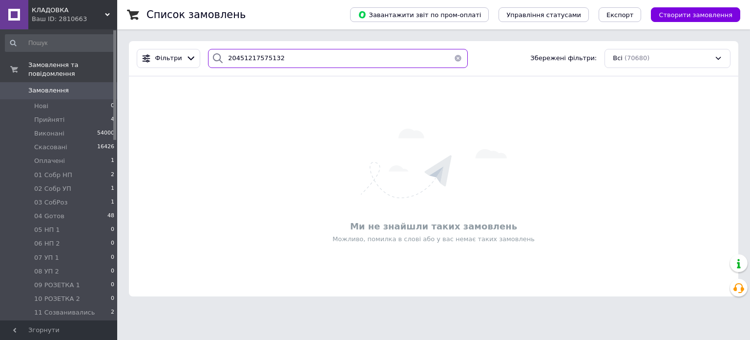
type input "20451217575132"
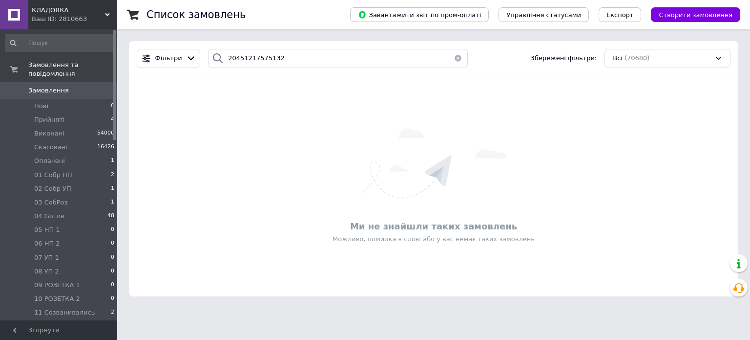
click at [455, 52] on button "button" at bounding box center [459, 58] width 20 height 19
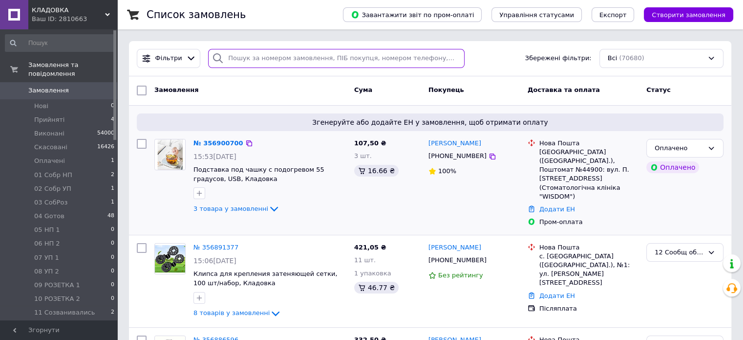
paste input "20451217809365"
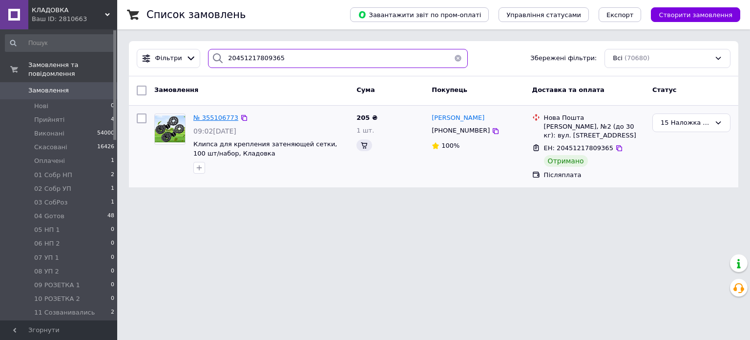
type input "20451217809365"
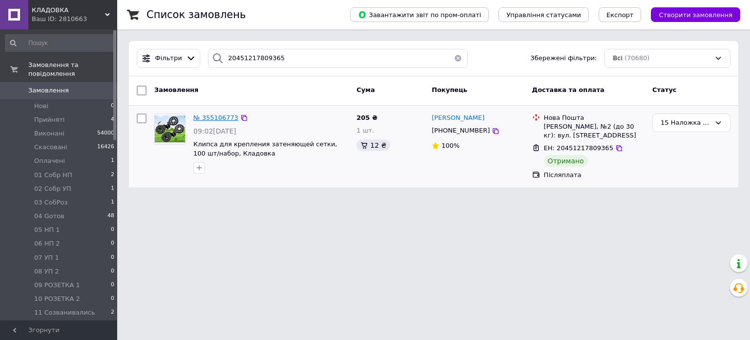
click at [228, 117] on span "№ 355106773" at bounding box center [215, 117] width 45 height 7
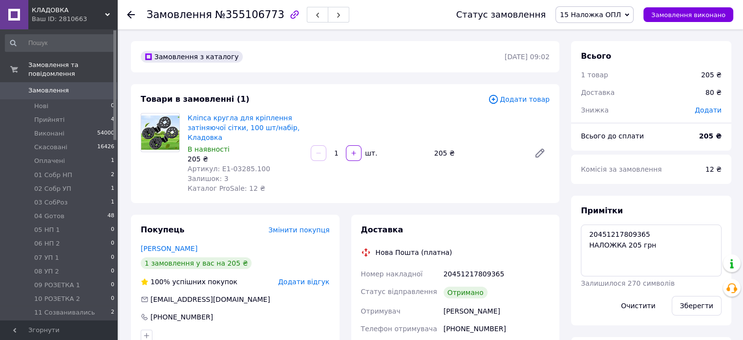
scroll to position [120, 0]
click at [654, 243] on textarea "20451217809365 НАЛОЖКА 205 грн" at bounding box center [651, 250] width 141 height 52
type textarea "20451217809365 НАЛОЖКА 205 грн опл. 204 грн \04.08\ рр [PERSON_NAME]"
click at [704, 303] on button "Зберегти" at bounding box center [697, 306] width 50 height 20
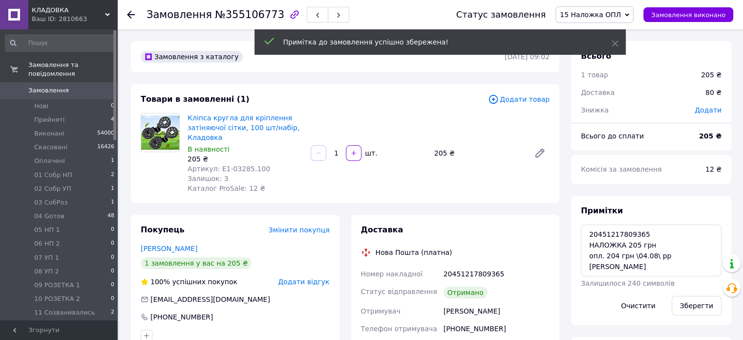
scroll to position [143, 0]
click at [629, 16] on icon at bounding box center [627, 15] width 4 height 4
click at [633, 49] on li "Виконано" at bounding box center [594, 49] width 77 height 15
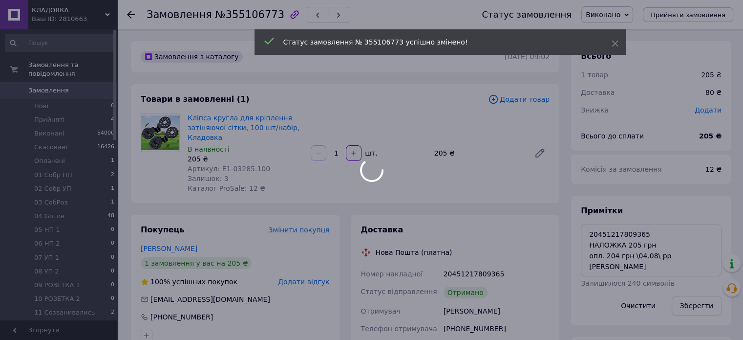
scroll to position [167, 0]
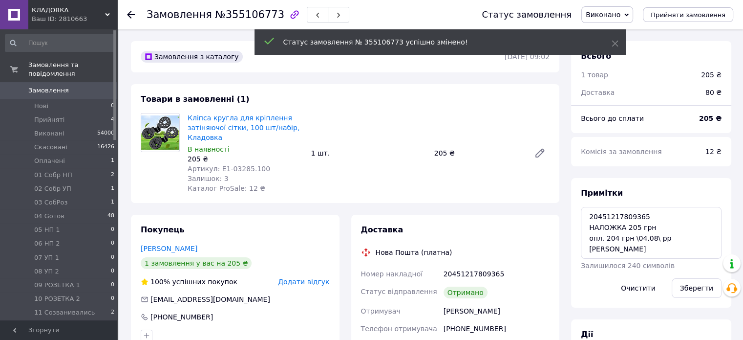
click at [253, 14] on span "№355106773" at bounding box center [249, 15] width 69 height 12
copy span "355106773"
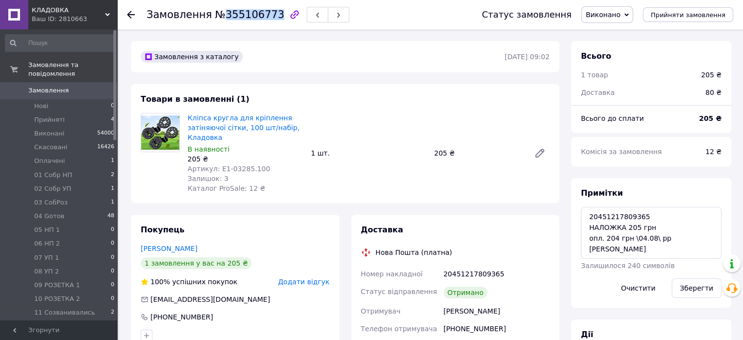
click at [96, 86] on span "0" at bounding box center [103, 90] width 27 height 9
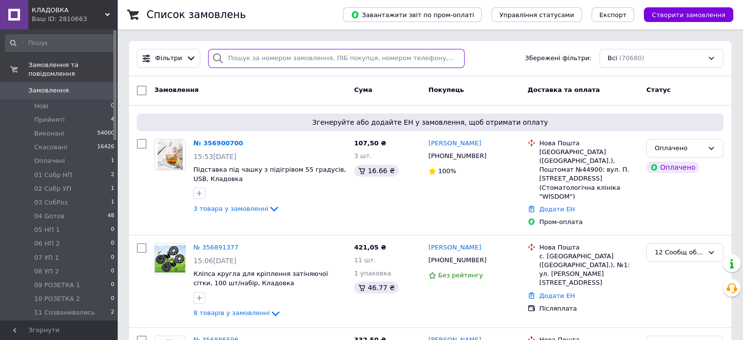
click at [237, 55] on input "search" at bounding box center [336, 58] width 257 height 19
paste input "20451217810035"
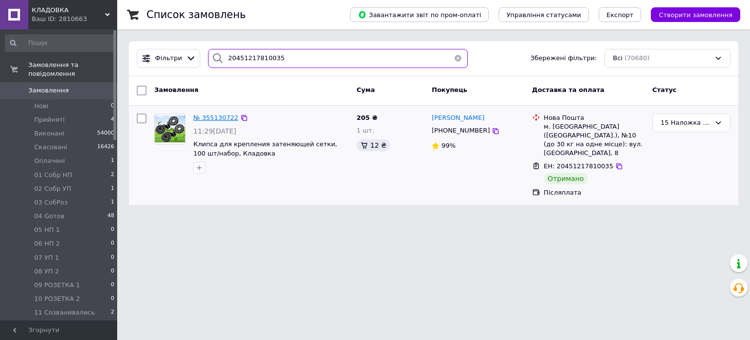
type input "20451217810035"
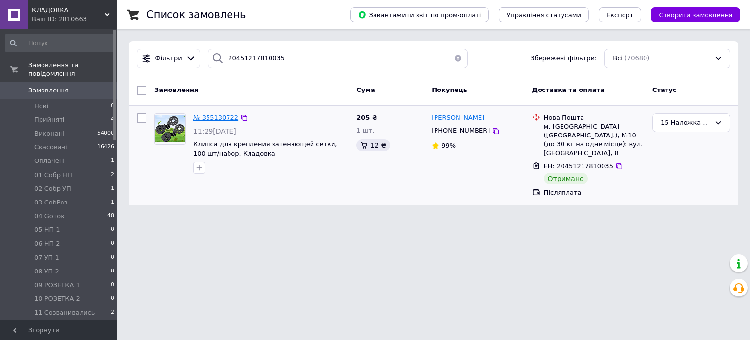
click at [223, 117] on span "№ 355130722" at bounding box center [215, 117] width 45 height 7
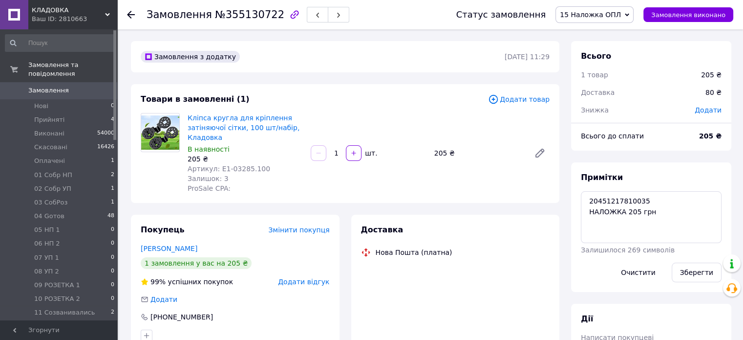
scroll to position [153, 0]
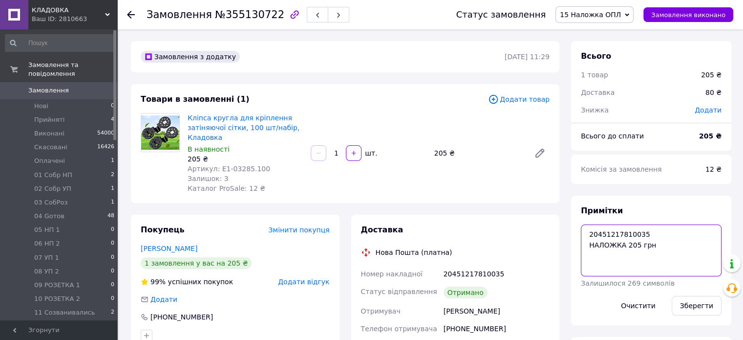
click at [658, 256] on textarea "20451217810035 НАЛОЖКА 205 грн" at bounding box center [651, 250] width 141 height 52
type textarea "20451217810035 НАЛОЖКА 205 грн опл. 201.62 грн \04.08\ рр [PERSON_NAME]"
click at [707, 315] on button "Зберегти" at bounding box center [697, 306] width 50 height 20
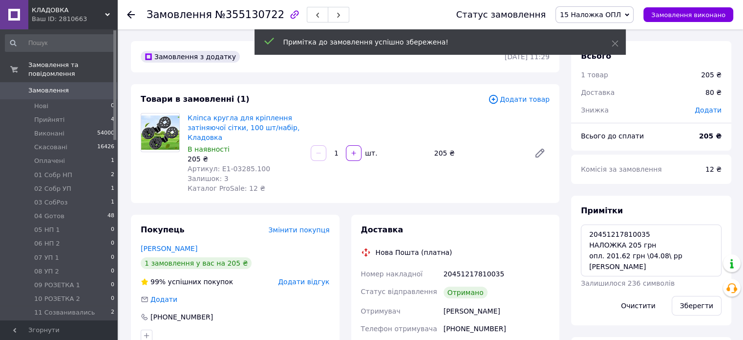
scroll to position [177, 0]
click at [629, 16] on icon at bounding box center [627, 15] width 4 height 4
click at [633, 52] on li "Виконано" at bounding box center [594, 49] width 77 height 15
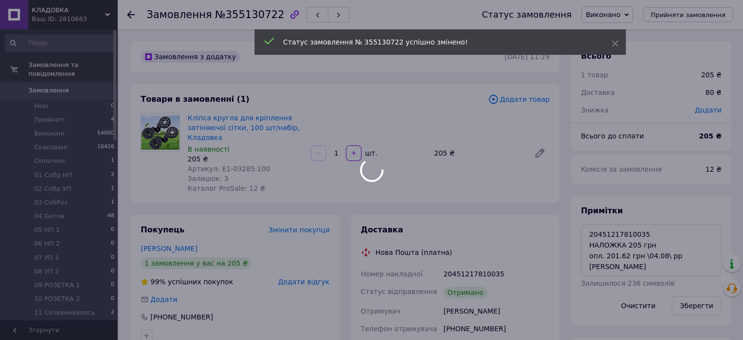
scroll to position [200, 0]
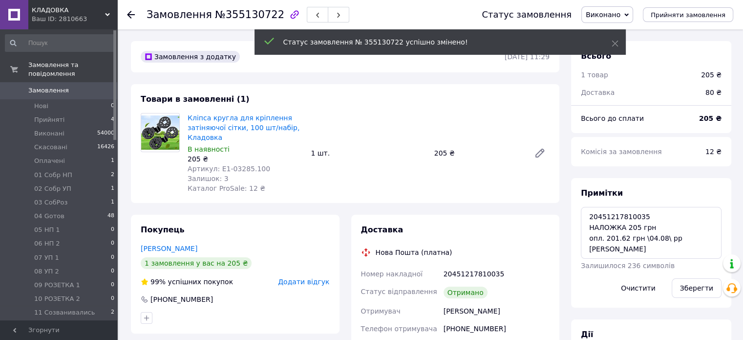
click at [240, 15] on span "№355130722" at bounding box center [249, 15] width 69 height 12
copy span "355130722"
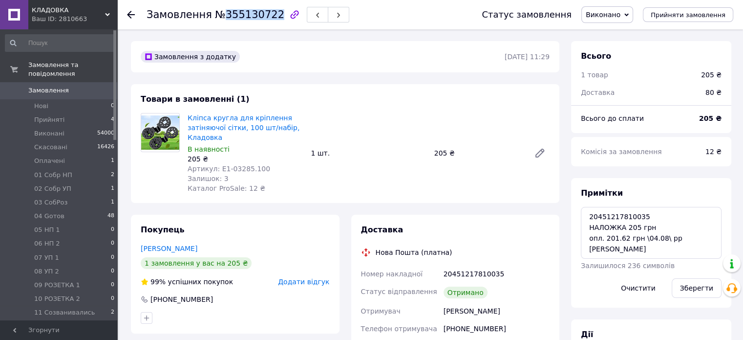
click at [84, 86] on span "Замовлення" at bounding box center [59, 90] width 62 height 9
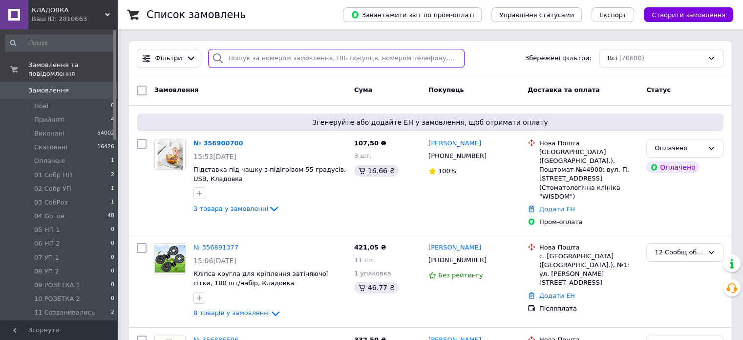
click at [289, 63] on input "search" at bounding box center [336, 58] width 257 height 19
paste input "20451217883858"
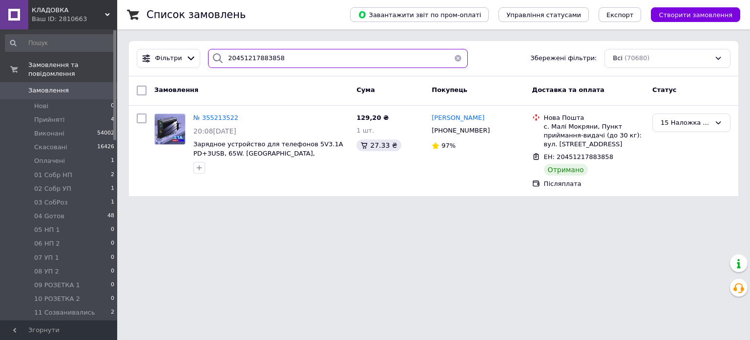
type input "20451217883858"
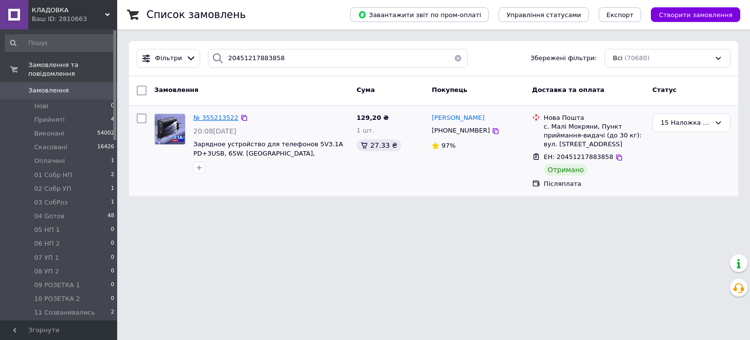
click at [228, 114] on span "№ 355213522" at bounding box center [215, 117] width 45 height 7
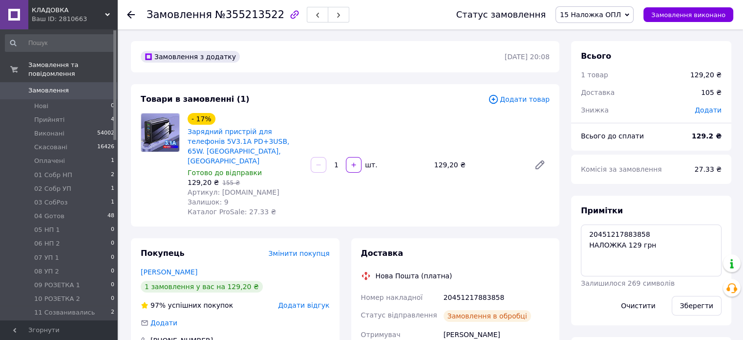
scroll to position [167, 0]
click at [657, 257] on textarea "20451217883858 НАЛОЖКА 129 грн" at bounding box center [651, 250] width 141 height 52
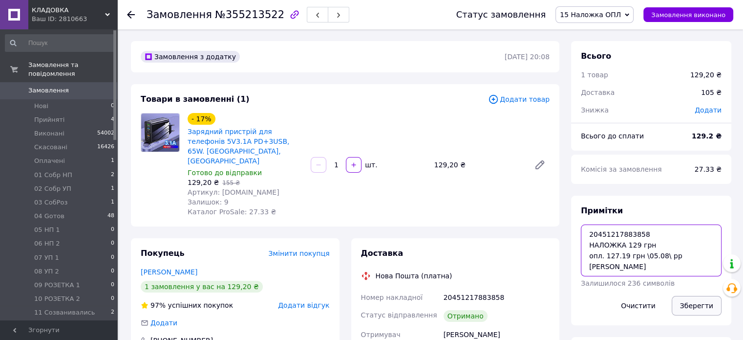
type textarea "20451217883858 НАЛОЖКА 129 грн опл. 127.19 грн \05.08\ рр [PERSON_NAME]"
click at [695, 309] on button "Зберегти" at bounding box center [697, 306] width 50 height 20
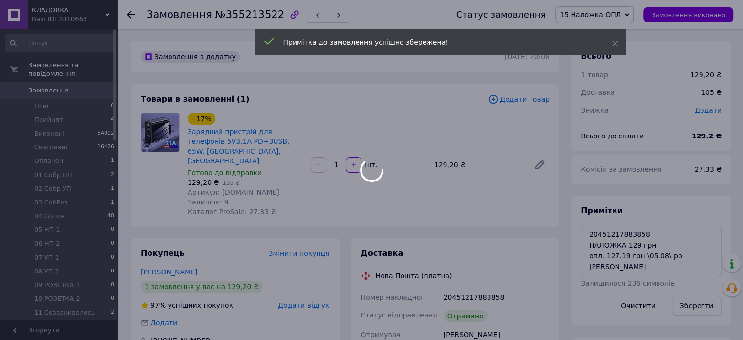
scroll to position [191, 0]
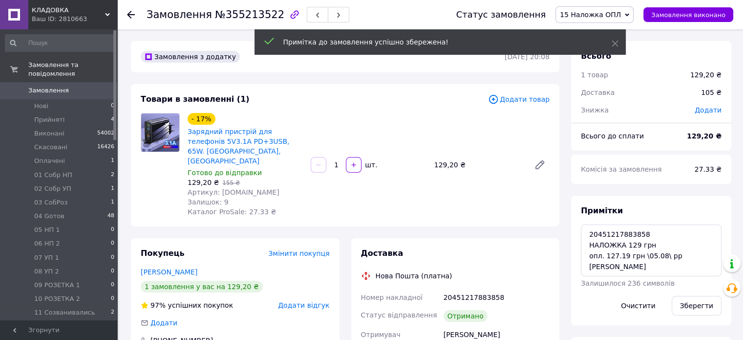
click at [629, 16] on icon at bounding box center [627, 15] width 4 height 4
click at [633, 49] on li "Виконано" at bounding box center [594, 49] width 77 height 15
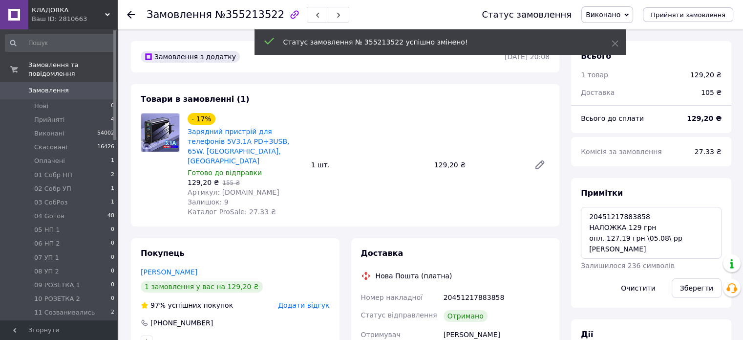
scroll to position [214, 0]
click at [257, 17] on span "№355213522" at bounding box center [249, 15] width 69 height 12
copy span "355213522"
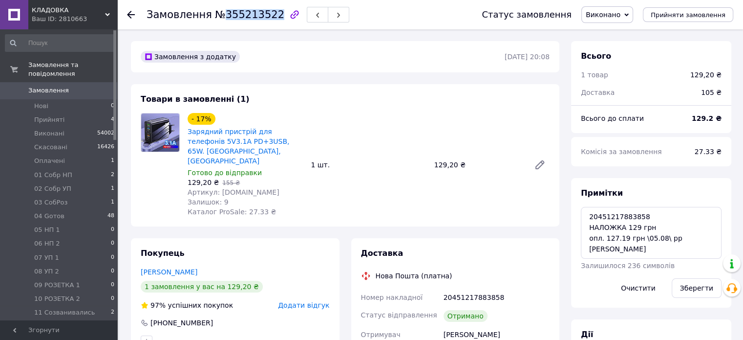
click at [103, 86] on span "0" at bounding box center [103, 90] width 27 height 9
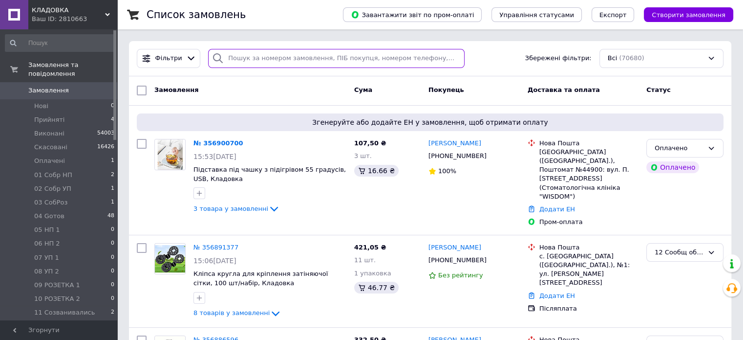
click at [357, 60] on input "search" at bounding box center [336, 58] width 257 height 19
paste input "20451219060416"
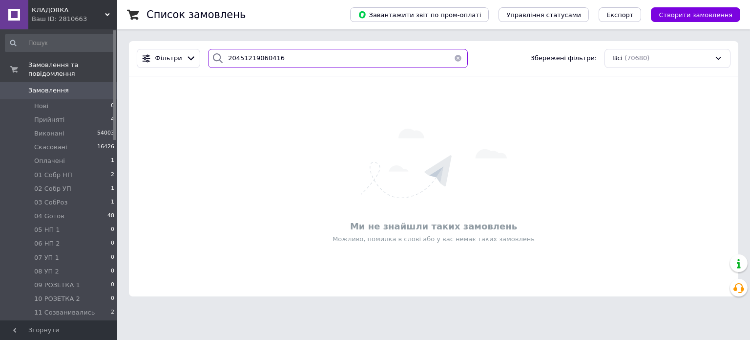
type input "20451219060416"
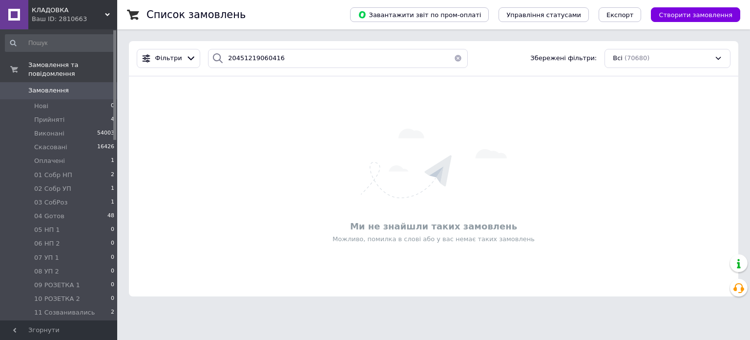
click at [457, 60] on button "button" at bounding box center [459, 58] width 20 height 19
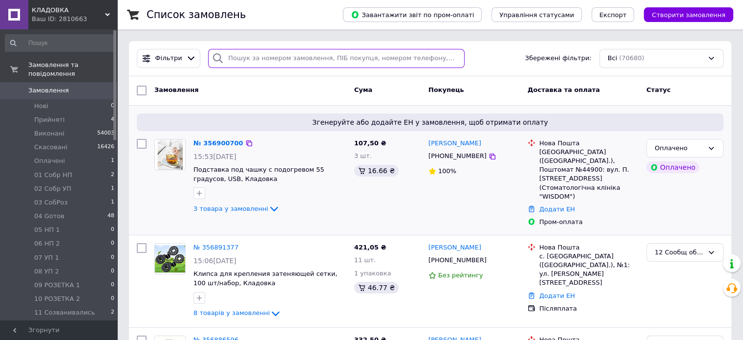
paste input "20451219159302"
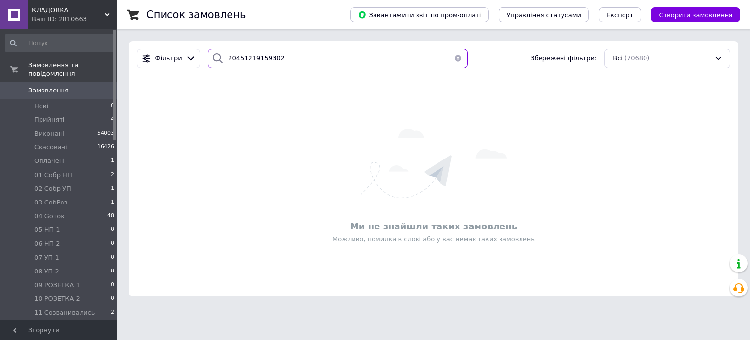
type input "20451219159302"
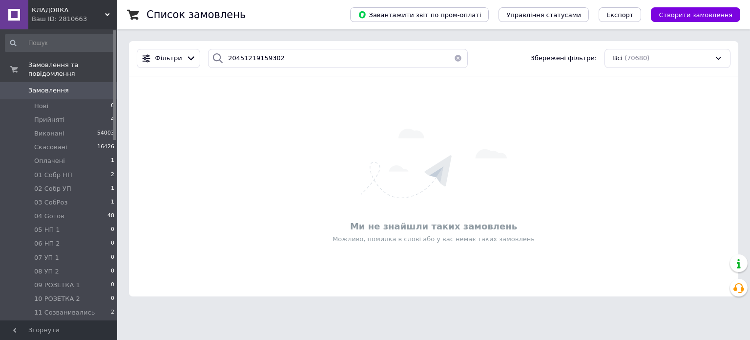
click at [466, 61] on div "20451219159302" at bounding box center [338, 58] width 268 height 19
click at [457, 59] on button "button" at bounding box center [459, 58] width 20 height 19
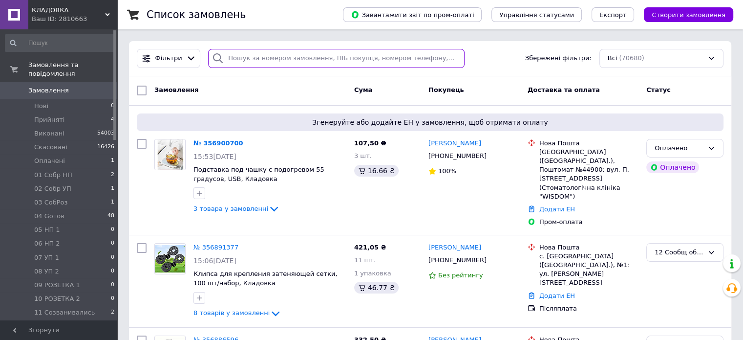
paste input "20451217549222"
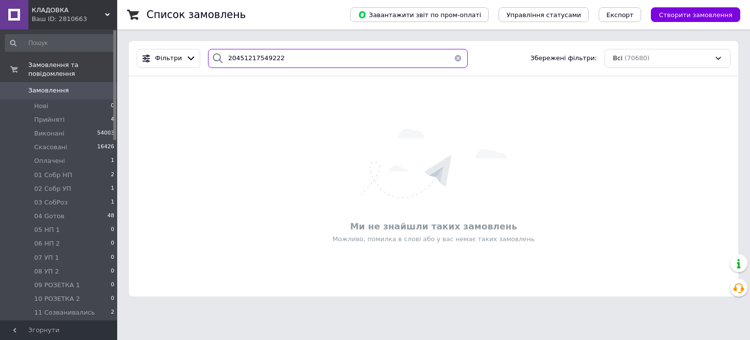
type input "20451217549222"
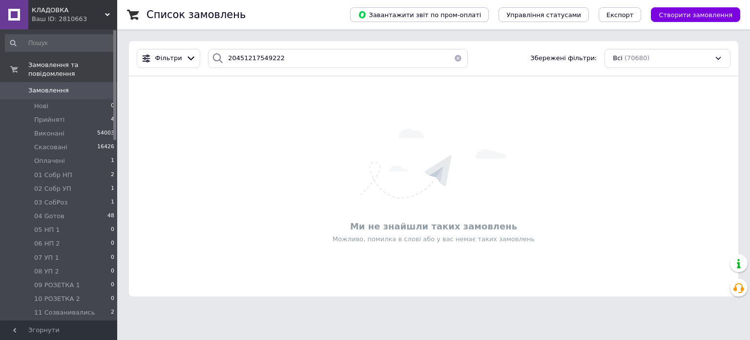
click at [453, 60] on button "button" at bounding box center [459, 58] width 20 height 19
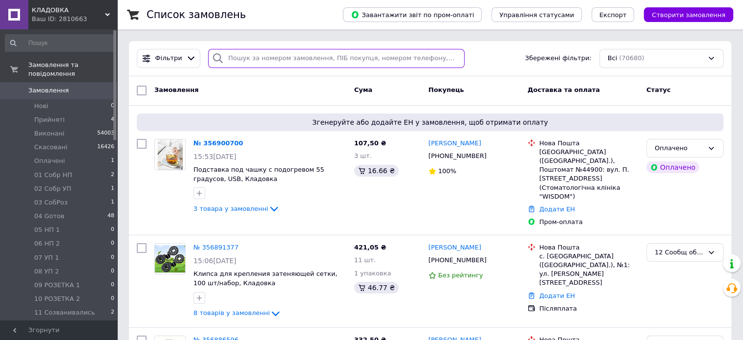
paste input "20451219091439"
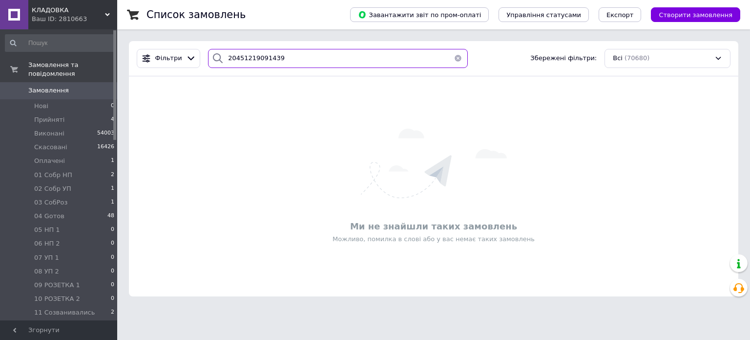
type input "20451219091439"
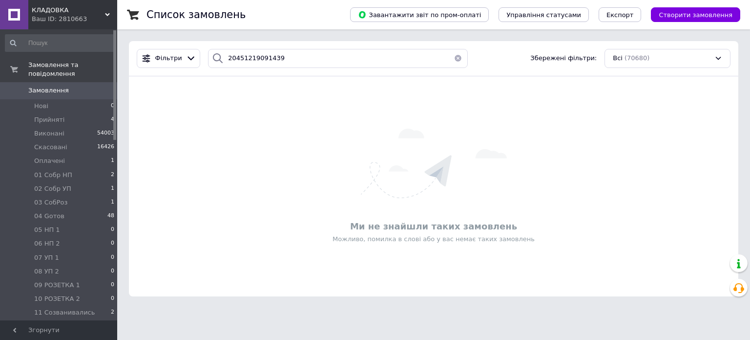
click at [455, 54] on button "button" at bounding box center [459, 58] width 20 height 19
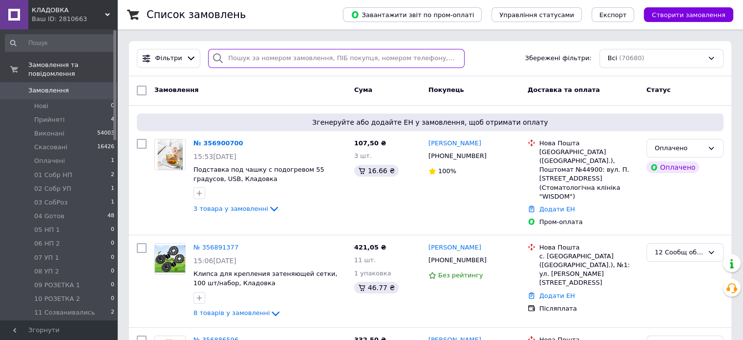
paste input "20451219116876"
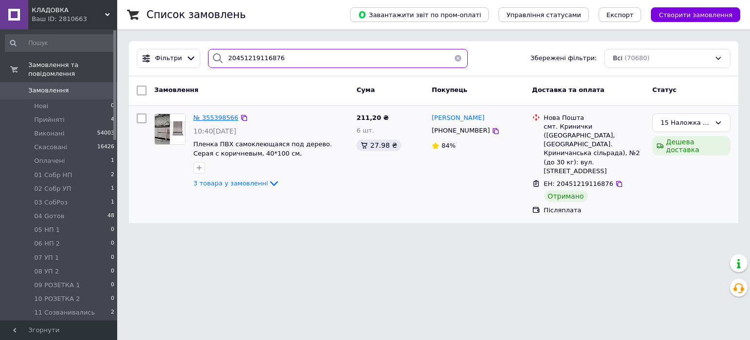
type input "20451219116876"
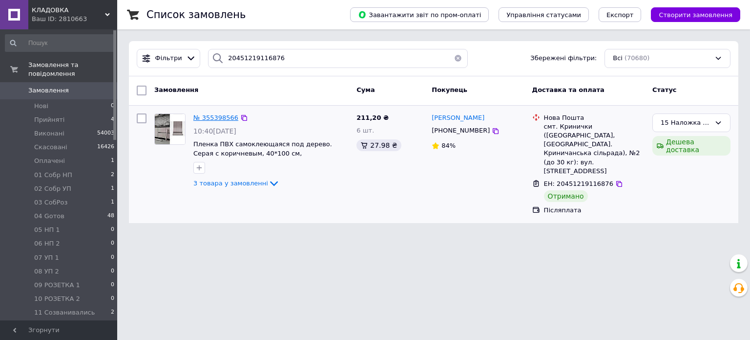
click at [225, 117] on span "№ 355398566" at bounding box center [215, 117] width 45 height 7
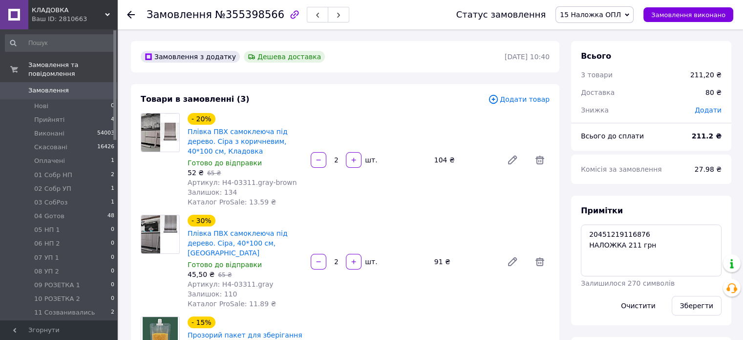
scroll to position [167, 0]
click at [660, 248] on textarea "20451219116876 НАЛОЖКА 211 грн" at bounding box center [651, 250] width 141 height 52
type textarea "20451219116876 НАЛОЖКА 211 грн опл. 207.52 грн \05.08\ рр [PERSON_NAME]"
click at [699, 309] on button "Зберегти" at bounding box center [697, 306] width 50 height 20
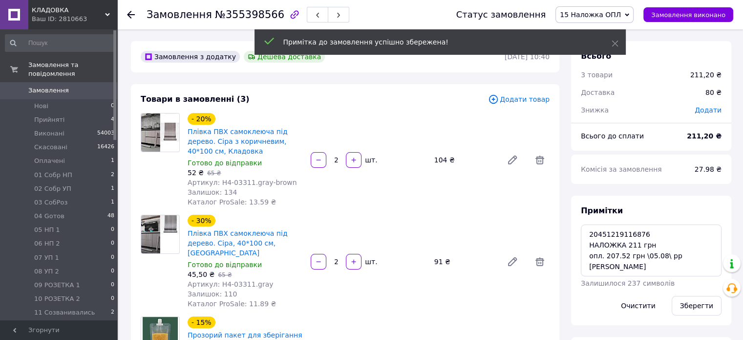
scroll to position [191, 0]
click at [629, 14] on icon at bounding box center [627, 14] width 4 height 3
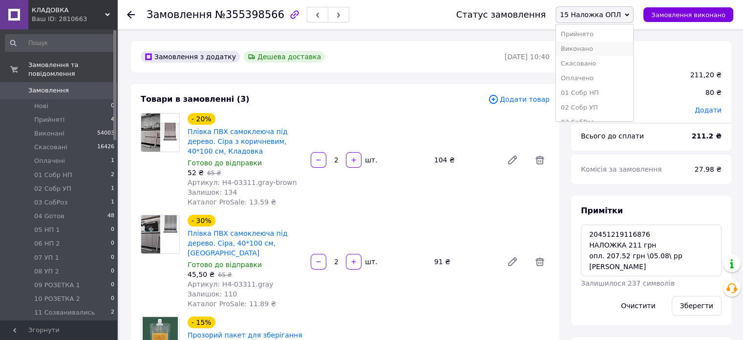
click at [633, 50] on li "Виконано" at bounding box center [594, 49] width 77 height 15
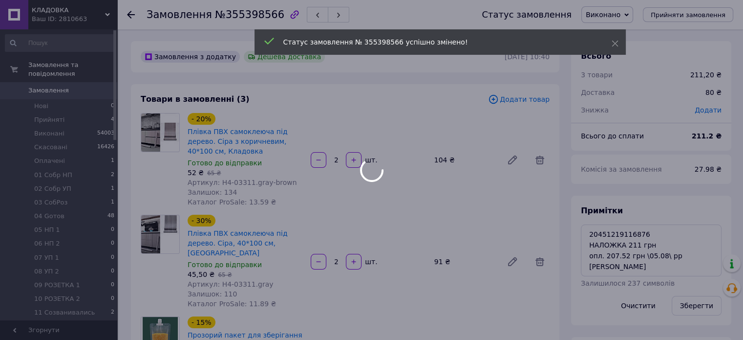
scroll to position [214, 0]
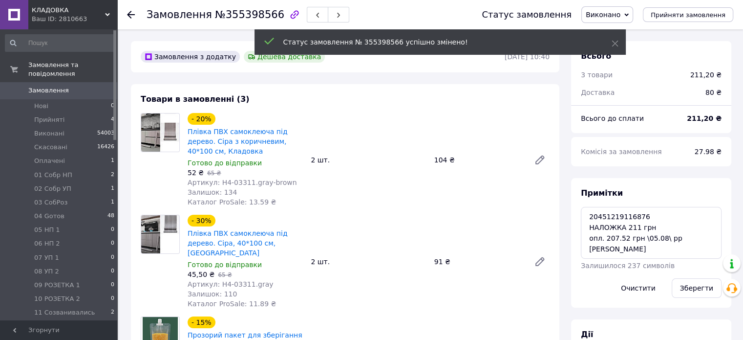
click at [242, 13] on span "№355398566" at bounding box center [249, 15] width 69 height 12
copy span "355398566"
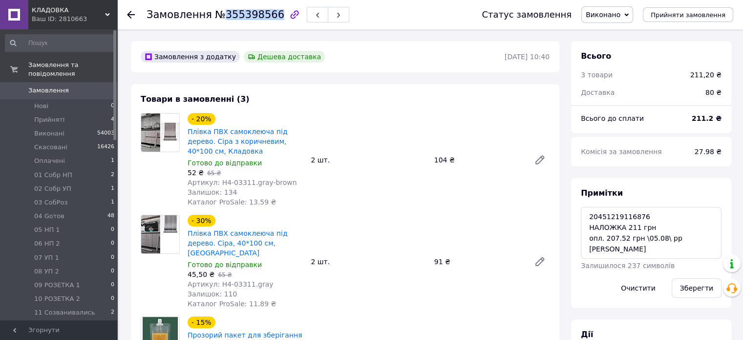
click at [107, 86] on span "0" at bounding box center [103, 90] width 27 height 9
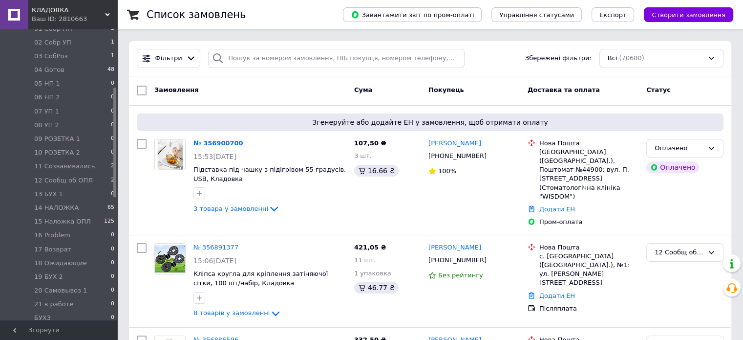
scroll to position [152, 0]
drag, startPoint x: 115, startPoint y: 87, endPoint x: 126, endPoint y: 144, distance: 58.2
click at [104, 211] on span "125" at bounding box center [109, 215] width 10 height 9
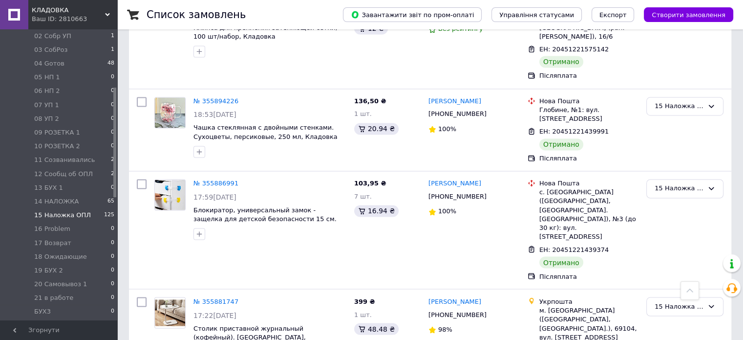
scroll to position [1619, 0]
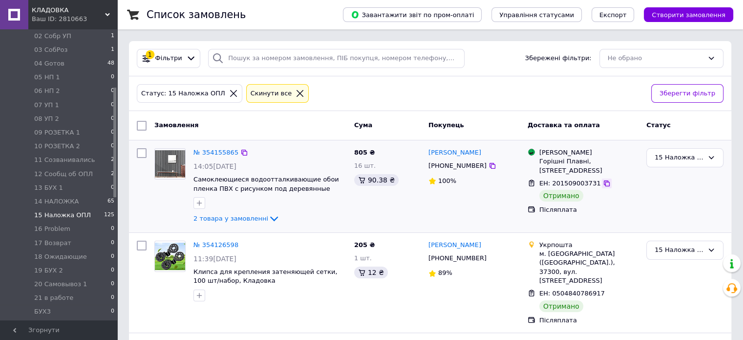
click at [604, 183] on icon at bounding box center [607, 183] width 6 height 6
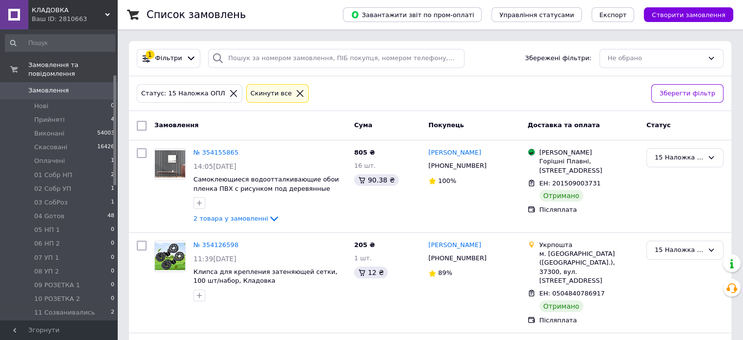
drag, startPoint x: 114, startPoint y: 170, endPoint x: 127, endPoint y: 21, distance: 149.5
click at [127, 21] on div "КЛАДОВКА Ваш ID: 2810663 Сайт КЛАДОВКА Кабінет покупця Перевірити стан системи …" at bounding box center [371, 274] width 743 height 548
